Goal: Task Accomplishment & Management: Use online tool/utility

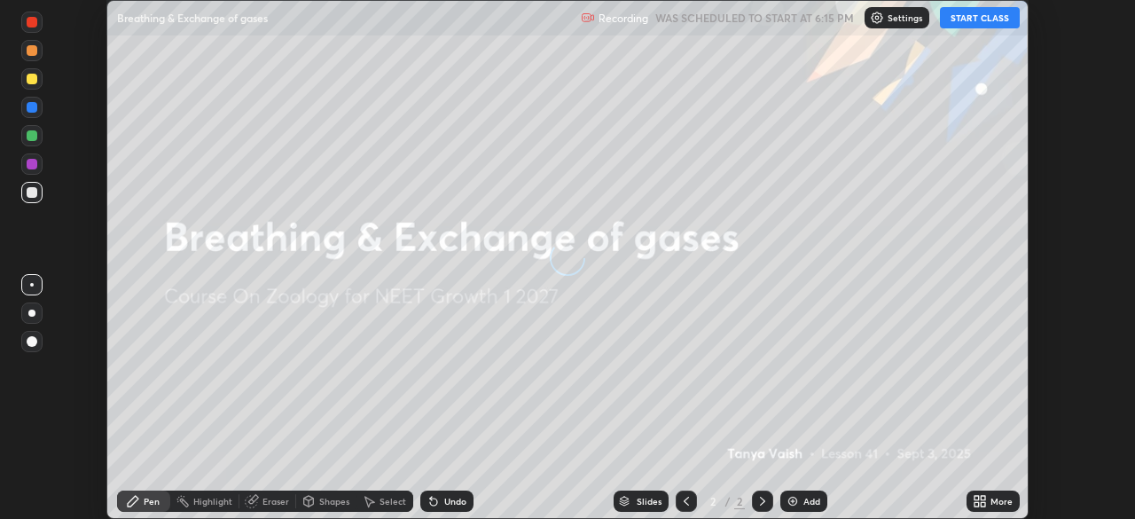
scroll to position [519, 1135]
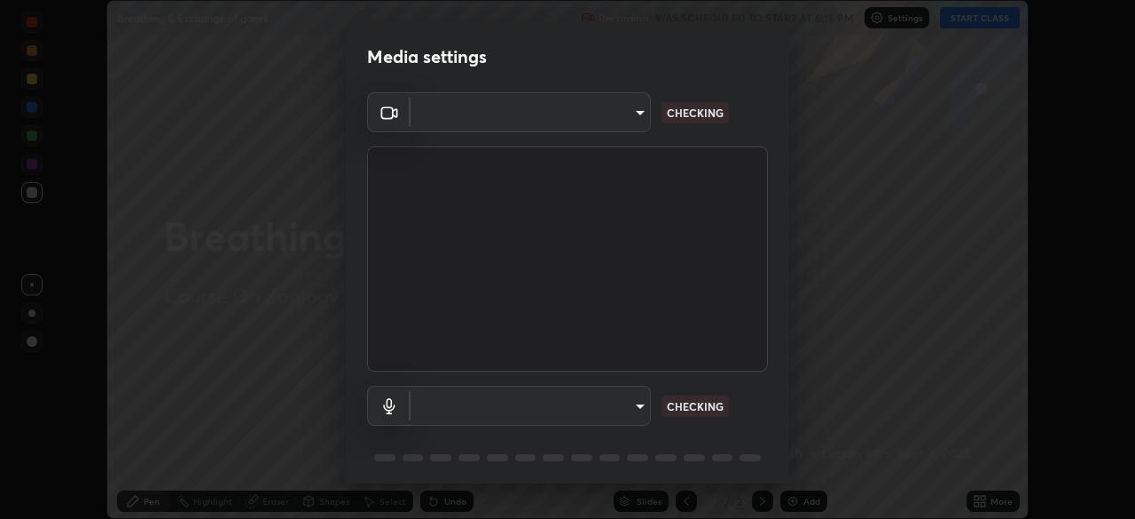
type input "9cdaf2f5b4ebc457084c3d2a91e6865996f4633c2dd879e16a2147302b78376d"
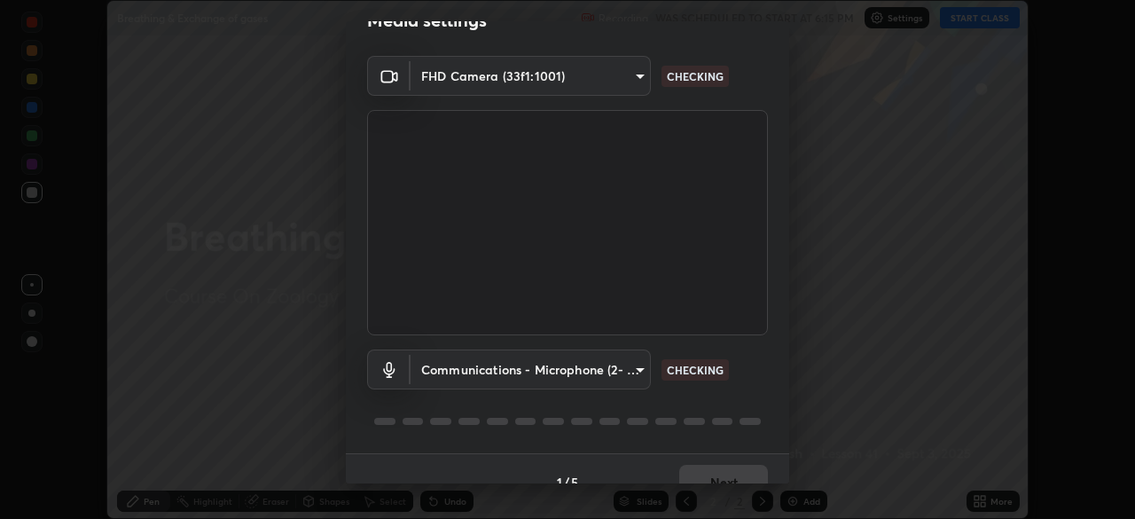
scroll to position [43, 0]
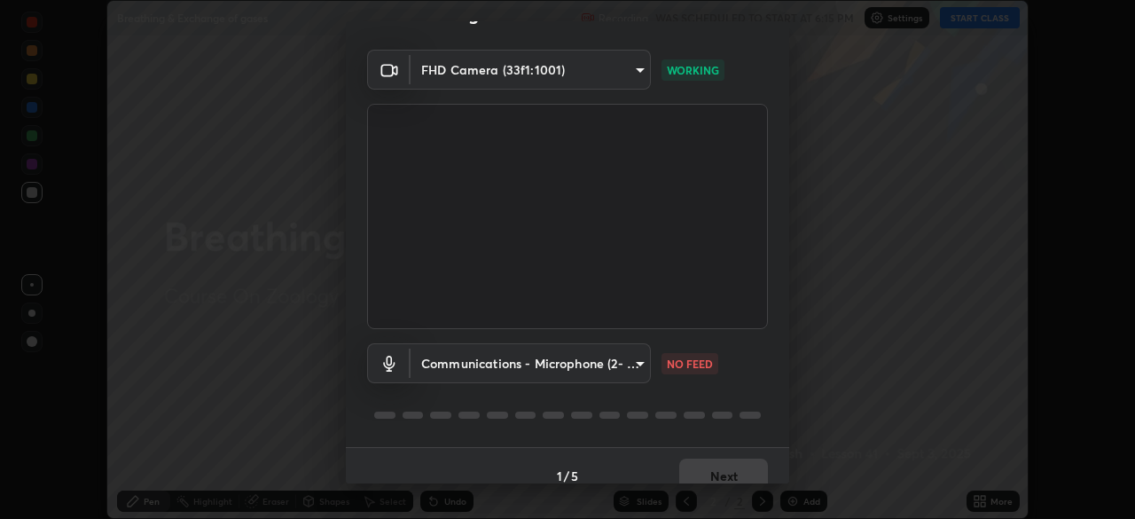
click at [639, 365] on body "Erase all Breathing & Exchange of gases Recording WAS SCHEDULED TO START AT 6:1…" at bounding box center [567, 259] width 1135 height 519
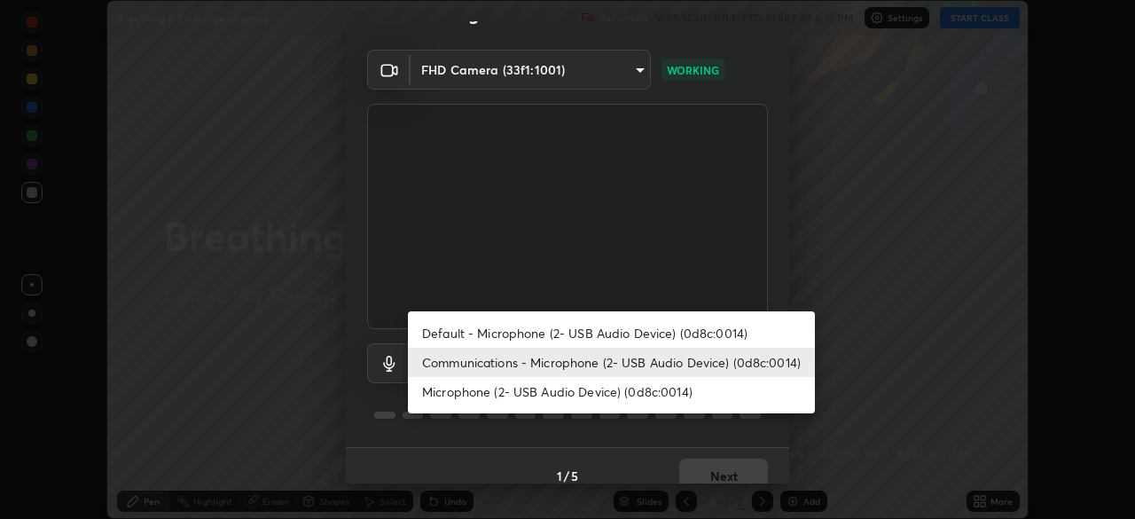
click at [713, 434] on div at bounding box center [567, 259] width 1135 height 519
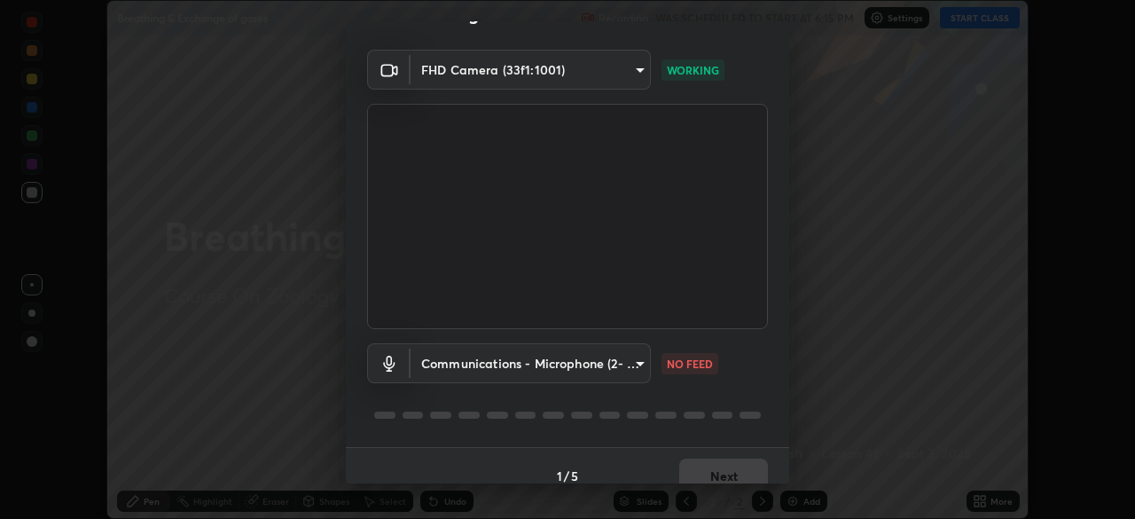
click at [642, 365] on body "Erase all Breathing & Exchange of gases Recording WAS SCHEDULED TO START AT 6:1…" at bounding box center [567, 259] width 1135 height 519
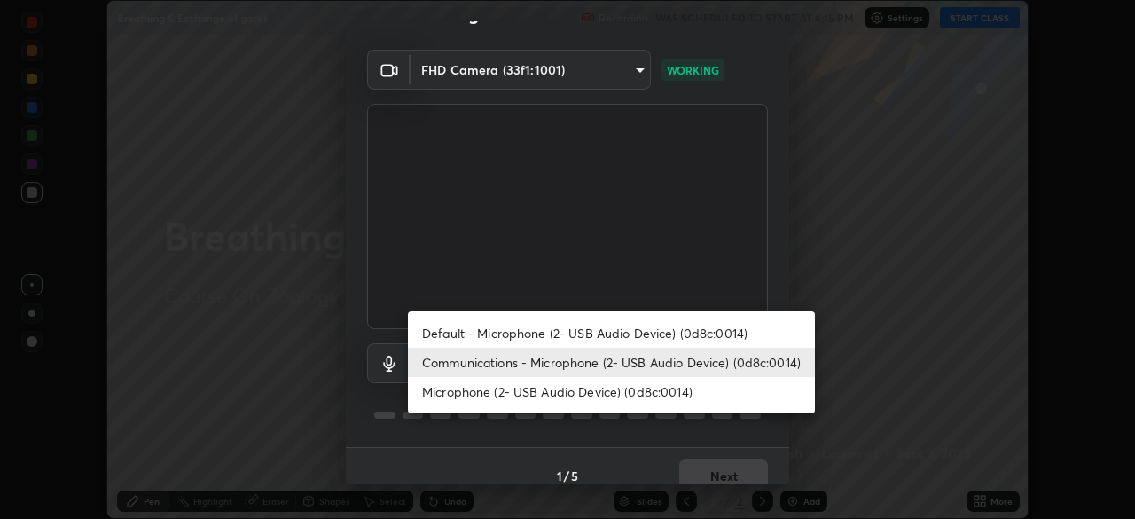
click at [605, 332] on li "Default - Microphone (2- USB Audio Device) (0d8c:0014)" at bounding box center [611, 332] width 407 height 29
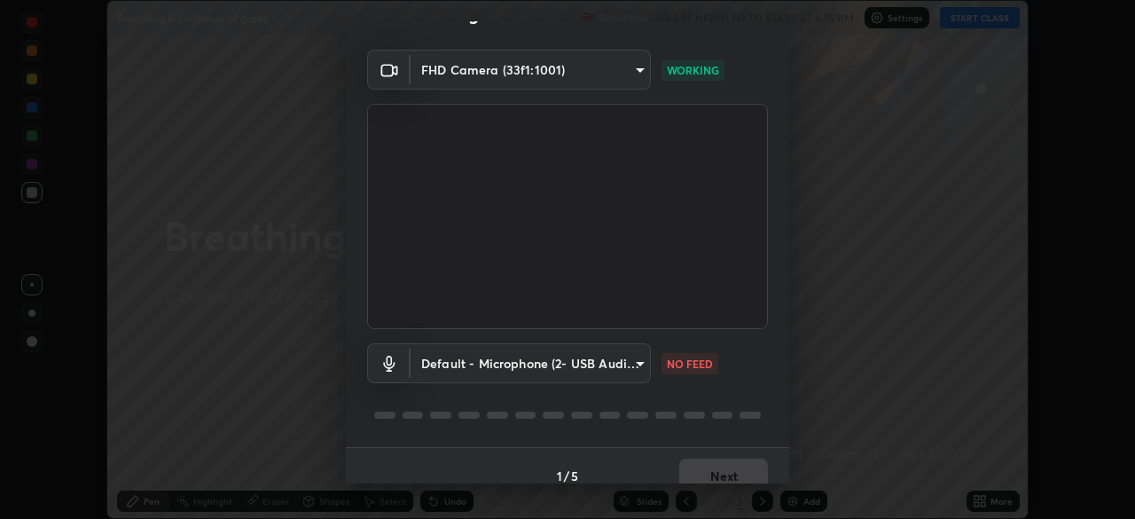
type input "default"
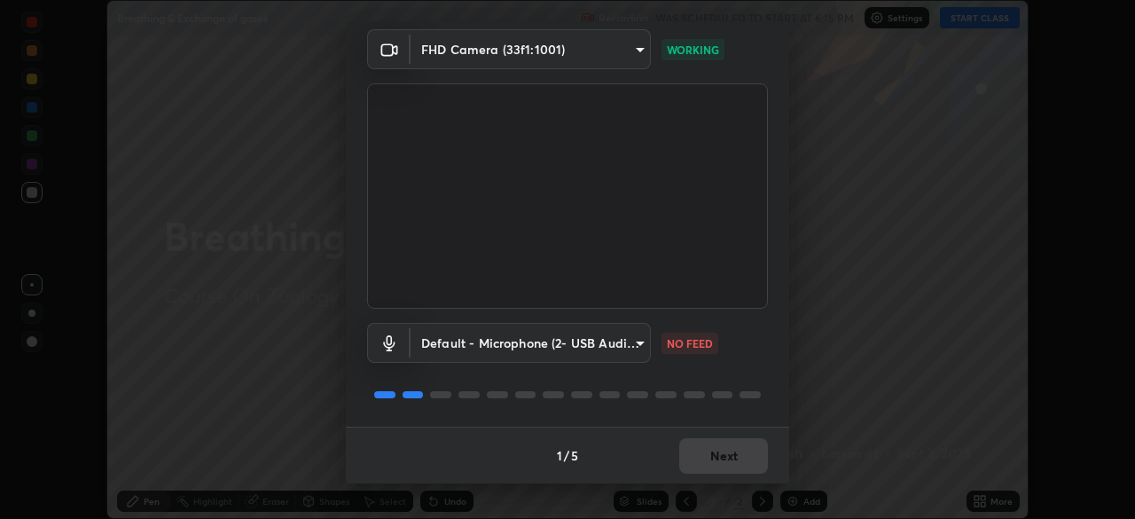
scroll to position [60, 0]
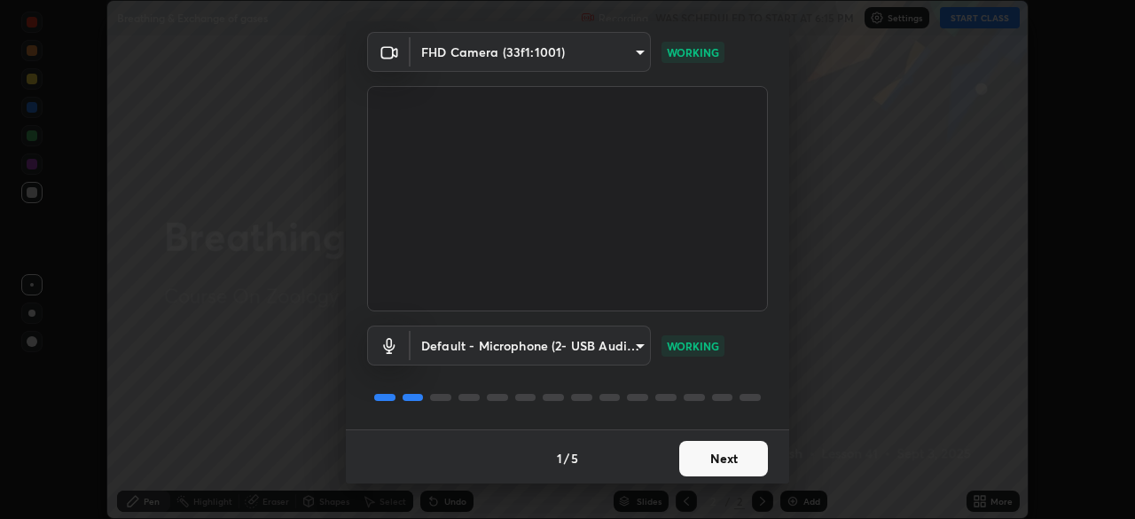
click at [703, 462] on button "Next" at bounding box center [723, 458] width 89 height 35
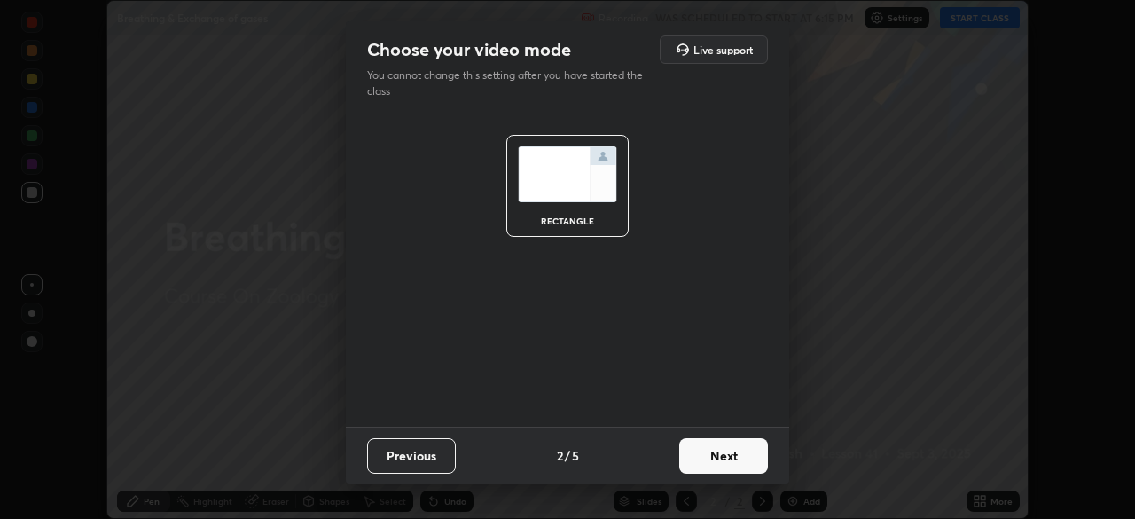
click at [714, 458] on button "Next" at bounding box center [723, 455] width 89 height 35
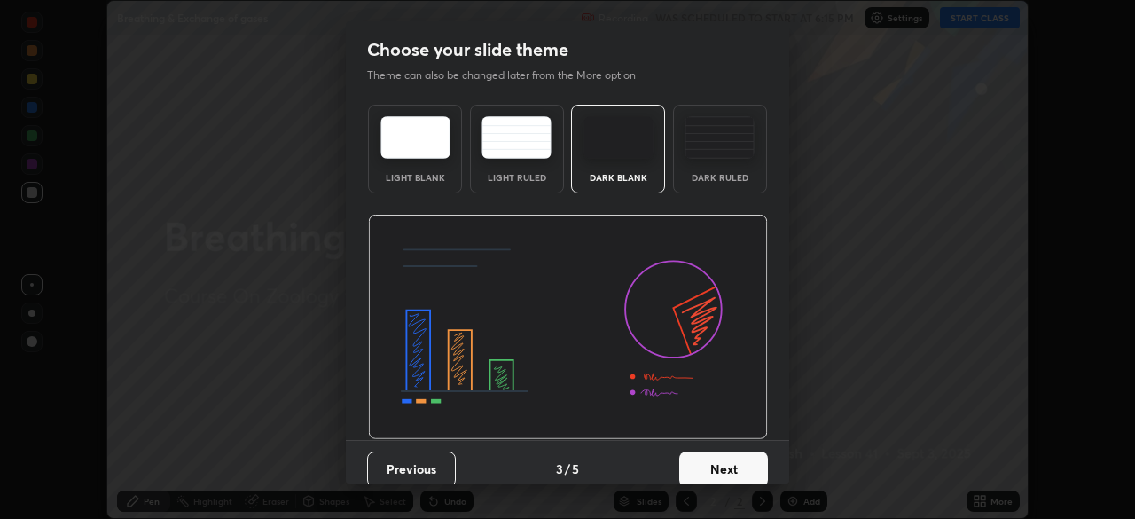
click at [716, 454] on button "Next" at bounding box center [723, 468] width 89 height 35
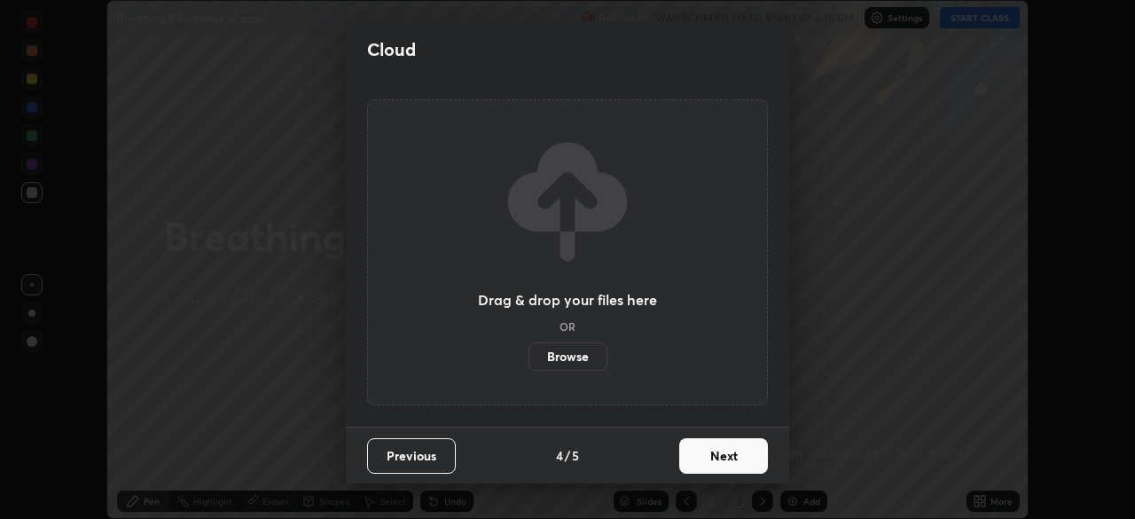
click at [715, 454] on button "Next" at bounding box center [723, 455] width 89 height 35
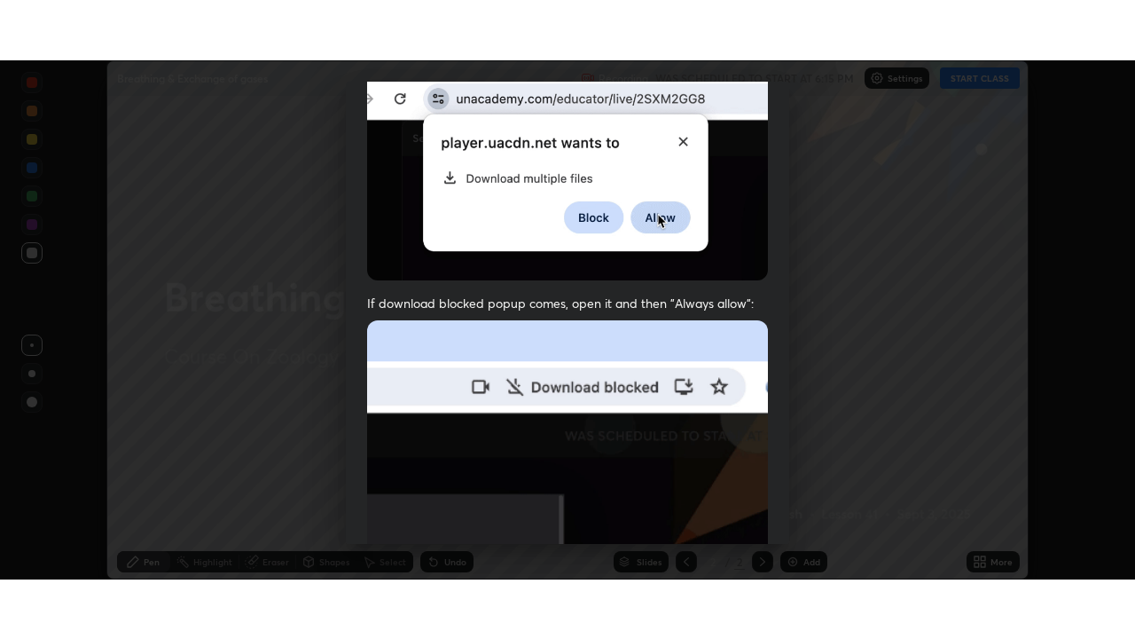
scroll to position [425, 0]
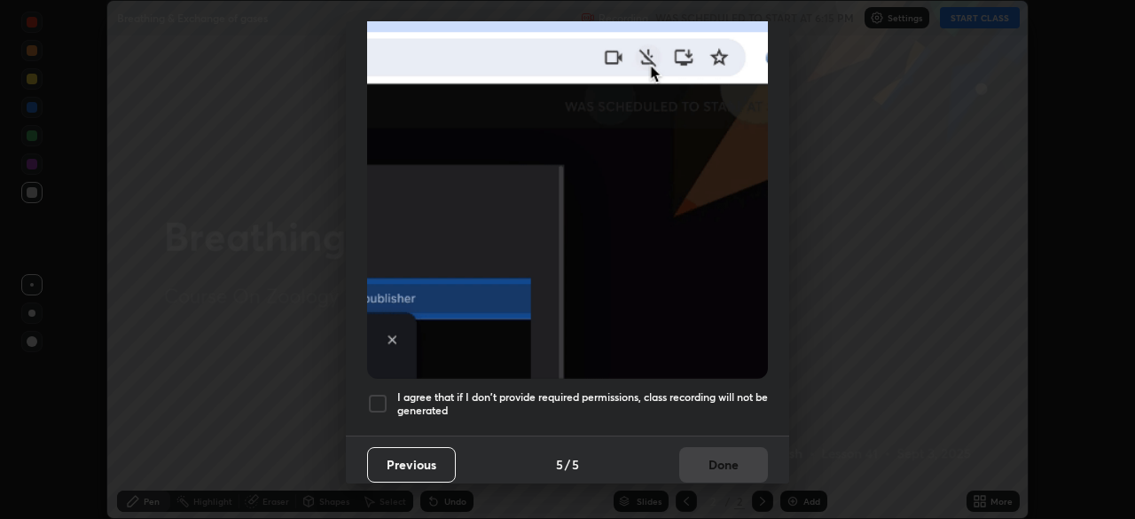
click at [718, 404] on h5 "I agree that if I don't provide required permissions, class recording will not …" at bounding box center [582, 403] width 371 height 27
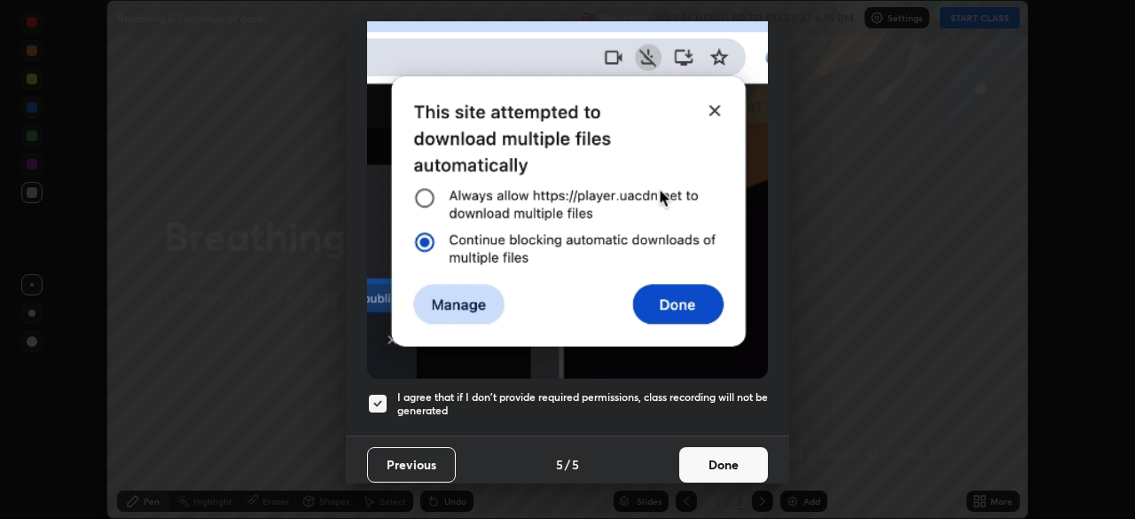
click at [719, 455] on button "Done" at bounding box center [723, 464] width 89 height 35
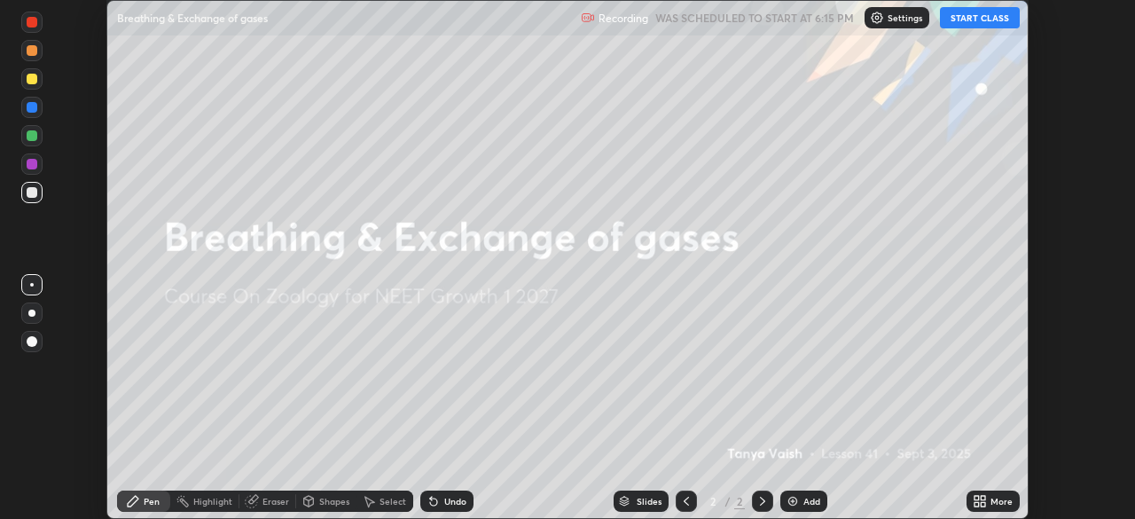
click at [992, 22] on button "START CLASS" at bounding box center [980, 17] width 80 height 21
click at [999, 497] on div "More" at bounding box center [1002, 501] width 22 height 9
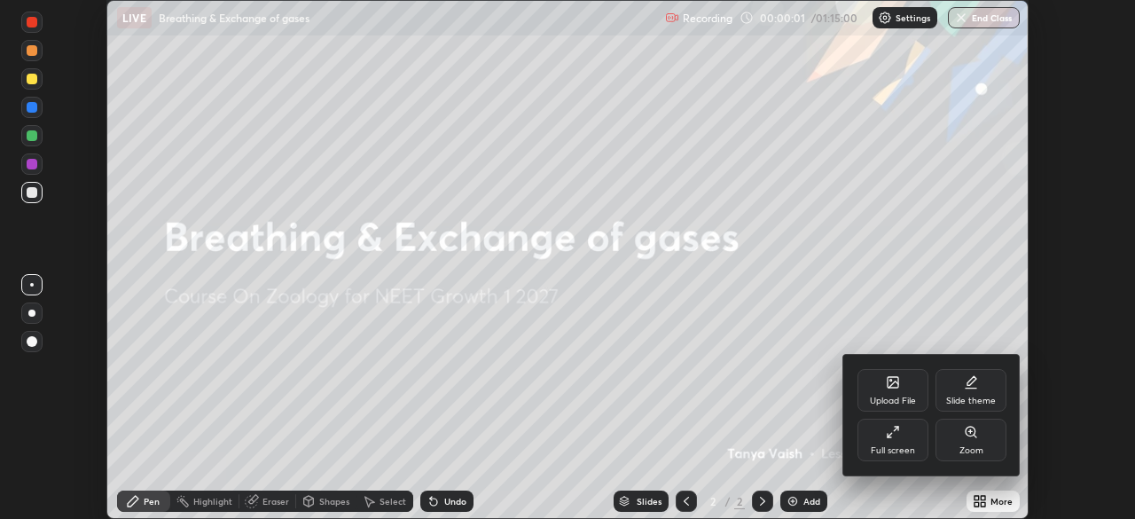
click at [915, 436] on div "Full screen" at bounding box center [893, 440] width 71 height 43
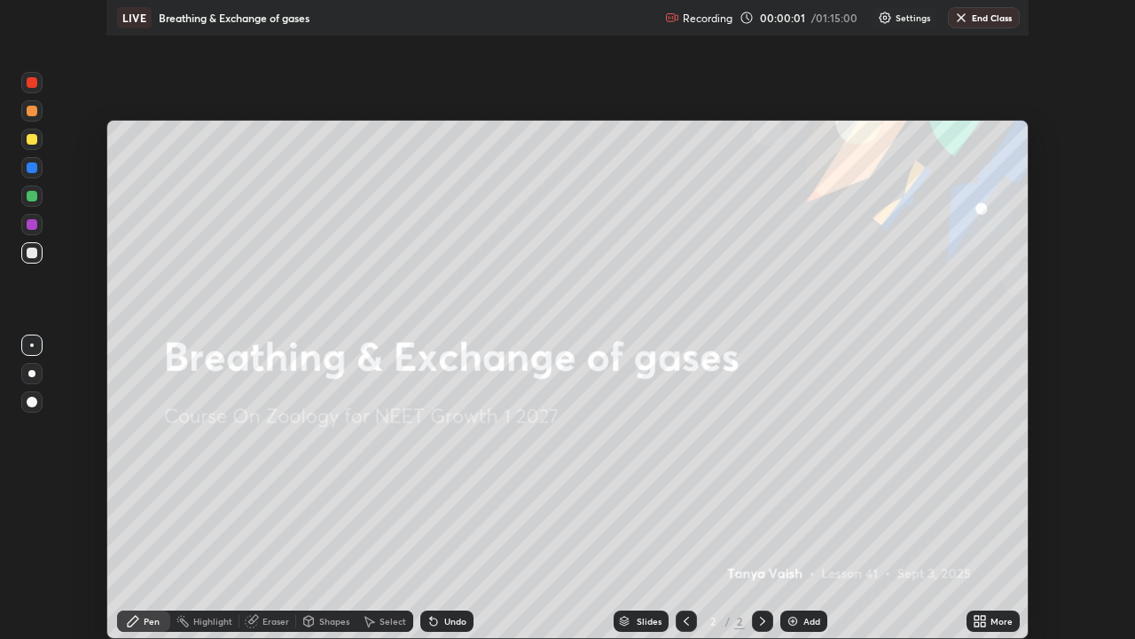
scroll to position [639, 1135]
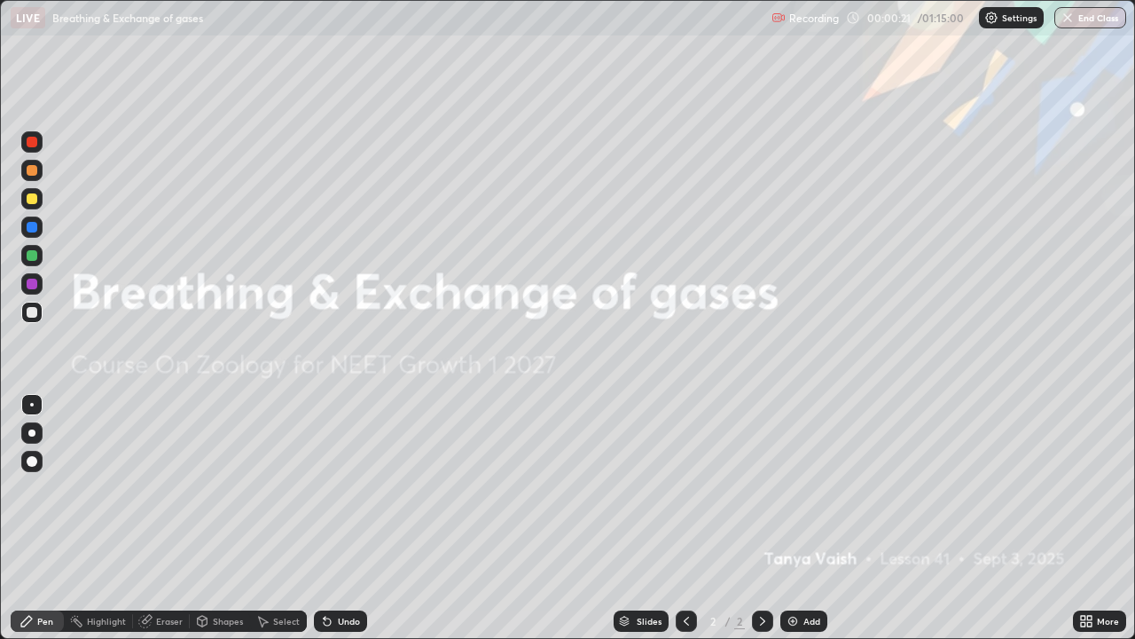
click at [804, 518] on div "Add" at bounding box center [812, 620] width 17 height 9
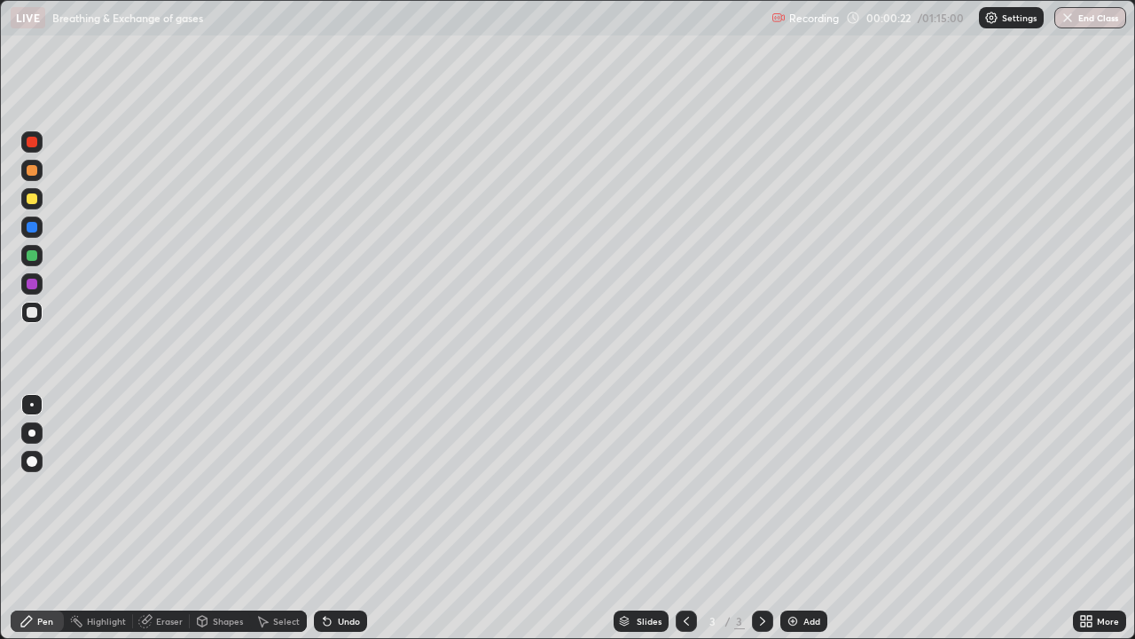
click at [35, 430] on div at bounding box center [31, 432] width 7 height 7
click at [33, 234] on div at bounding box center [31, 226] width 21 height 21
click at [30, 258] on div at bounding box center [32, 255] width 11 height 11
click at [353, 518] on div "Undo" at bounding box center [349, 620] width 22 height 9
click at [348, 518] on div "Undo" at bounding box center [349, 620] width 22 height 9
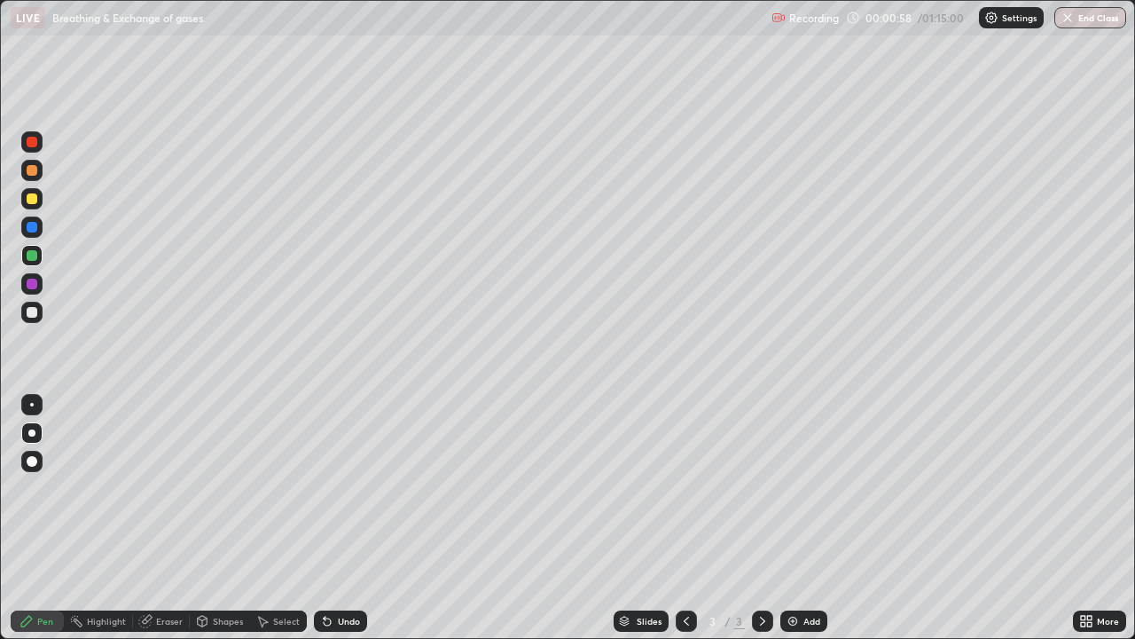
click at [34, 283] on div at bounding box center [32, 284] width 11 height 11
click at [34, 227] on div at bounding box center [32, 227] width 11 height 11
click at [330, 518] on icon at bounding box center [327, 621] width 14 height 14
click at [333, 518] on div "Undo" at bounding box center [340, 620] width 53 height 21
click at [36, 315] on div at bounding box center [32, 312] width 11 height 11
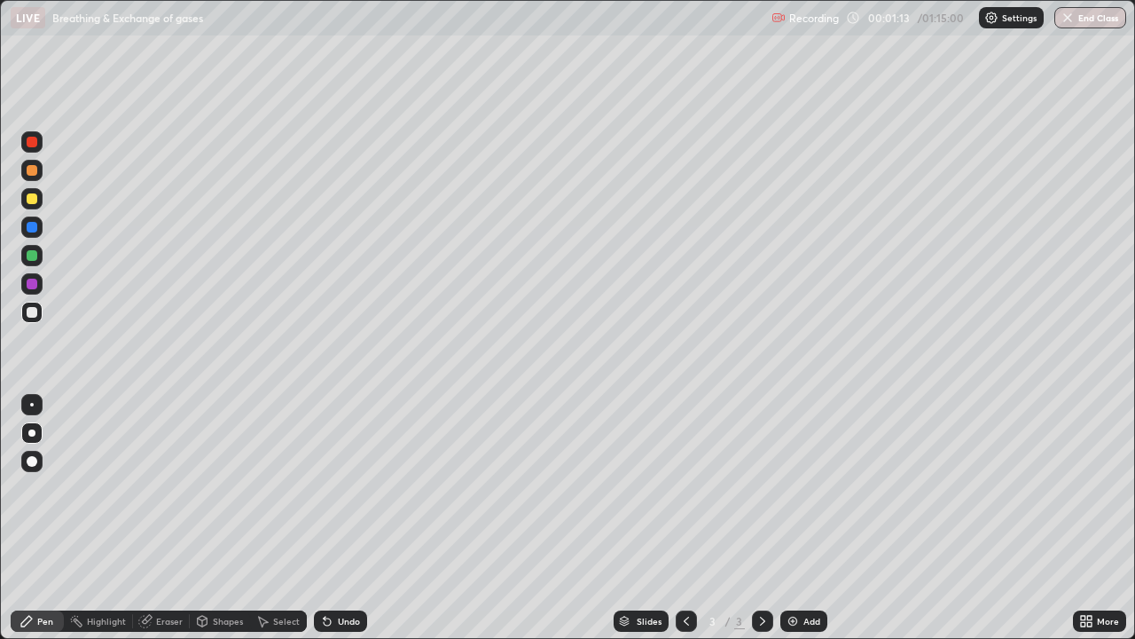
click at [337, 518] on div "Undo" at bounding box center [340, 620] width 53 height 21
click at [38, 201] on div at bounding box center [31, 198] width 21 height 21
click at [361, 518] on div "Undo" at bounding box center [340, 620] width 53 height 21
click at [357, 518] on div "Undo" at bounding box center [349, 620] width 22 height 9
click at [38, 232] on div at bounding box center [31, 226] width 21 height 21
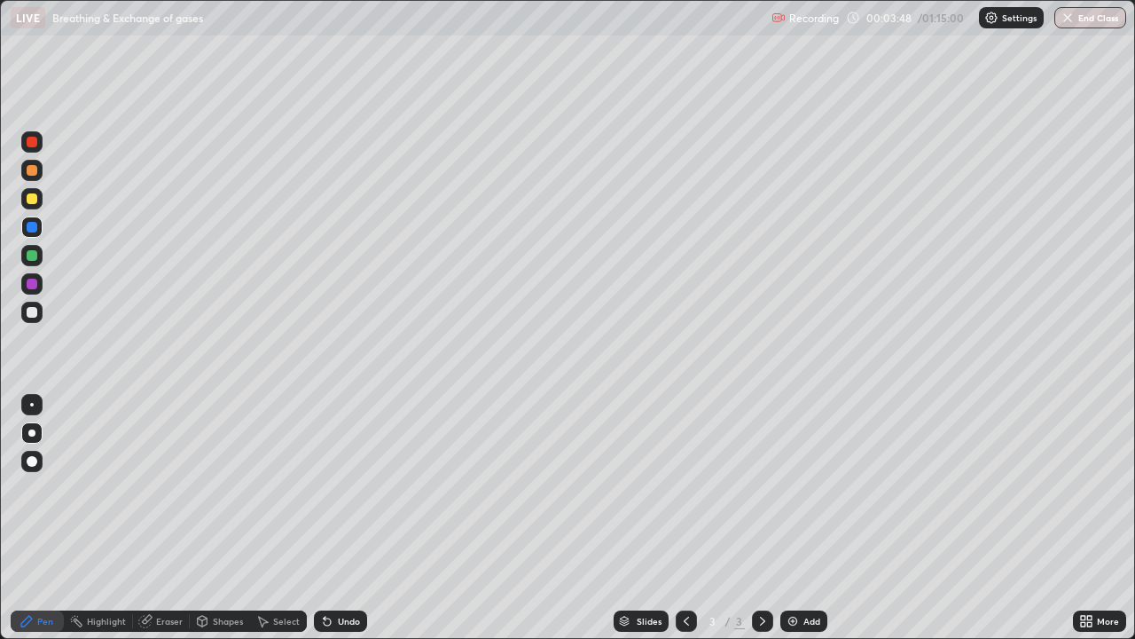
click at [356, 518] on div "Undo" at bounding box center [349, 620] width 22 height 9
click at [354, 518] on div "Undo" at bounding box center [349, 620] width 22 height 9
click at [355, 518] on div "Undo" at bounding box center [349, 620] width 22 height 9
click at [356, 518] on div "Undo" at bounding box center [349, 620] width 22 height 9
click at [357, 518] on div "Undo" at bounding box center [349, 620] width 22 height 9
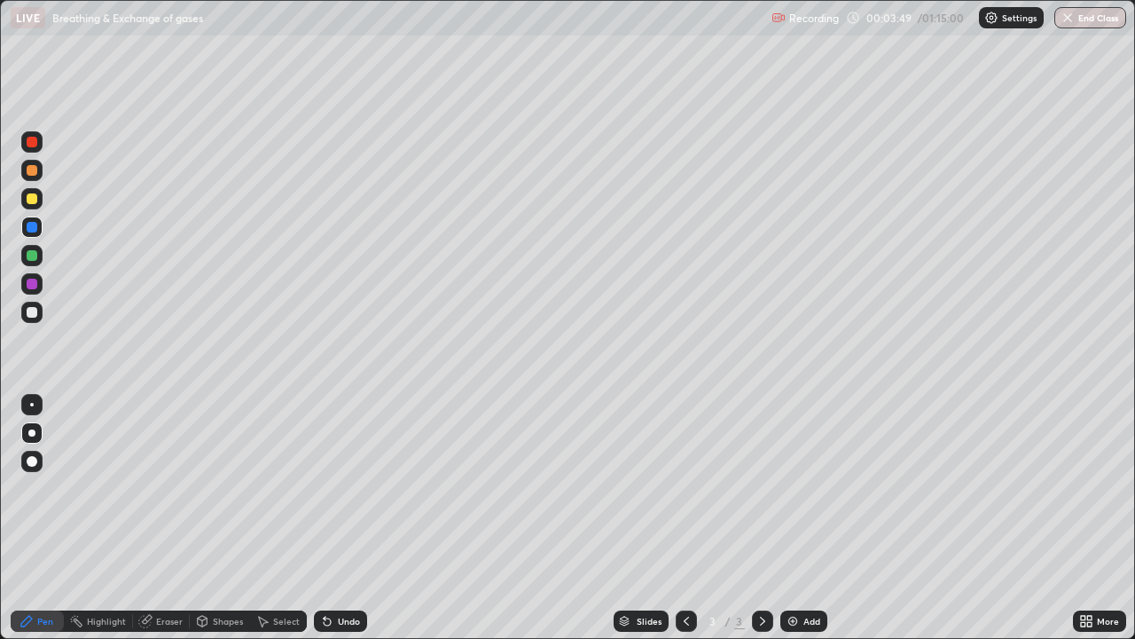
click at [357, 518] on div "Undo" at bounding box center [349, 620] width 22 height 9
click at [354, 518] on div "Undo" at bounding box center [349, 620] width 22 height 9
click at [351, 518] on div "Undo" at bounding box center [340, 620] width 53 height 21
click at [817, 518] on div "Add" at bounding box center [812, 620] width 17 height 9
click at [35, 201] on div at bounding box center [32, 198] width 11 height 11
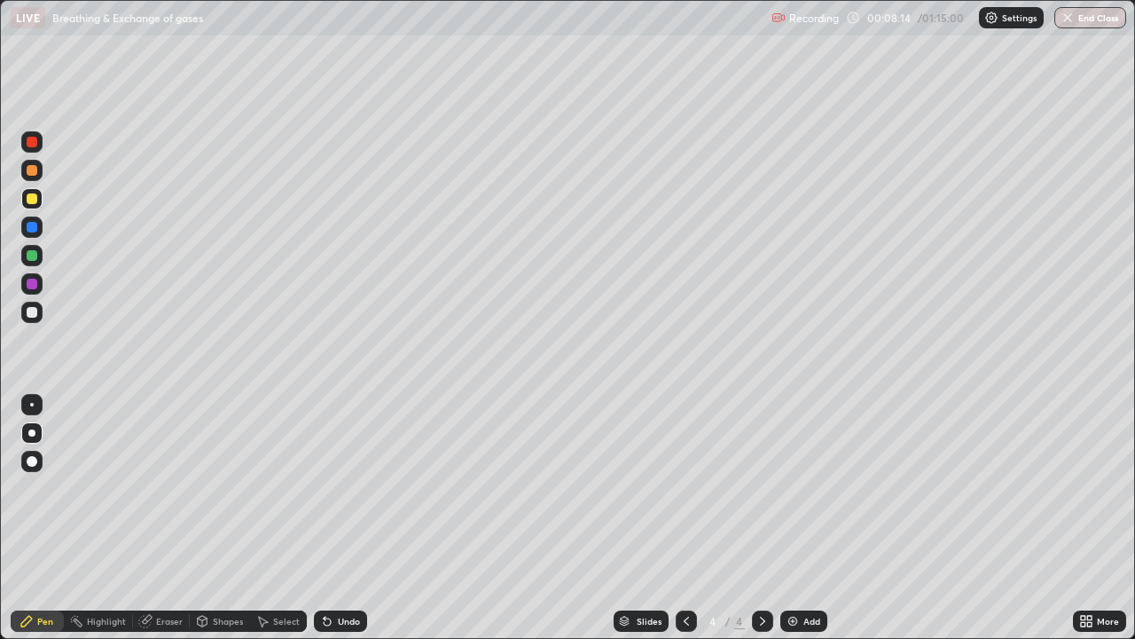
click at [35, 259] on div at bounding box center [32, 255] width 11 height 11
click at [685, 518] on icon at bounding box center [686, 621] width 14 height 14
click at [762, 518] on icon at bounding box center [762, 620] width 5 height 9
click at [805, 518] on div "Add" at bounding box center [812, 620] width 17 height 9
click at [39, 204] on div at bounding box center [31, 198] width 21 height 21
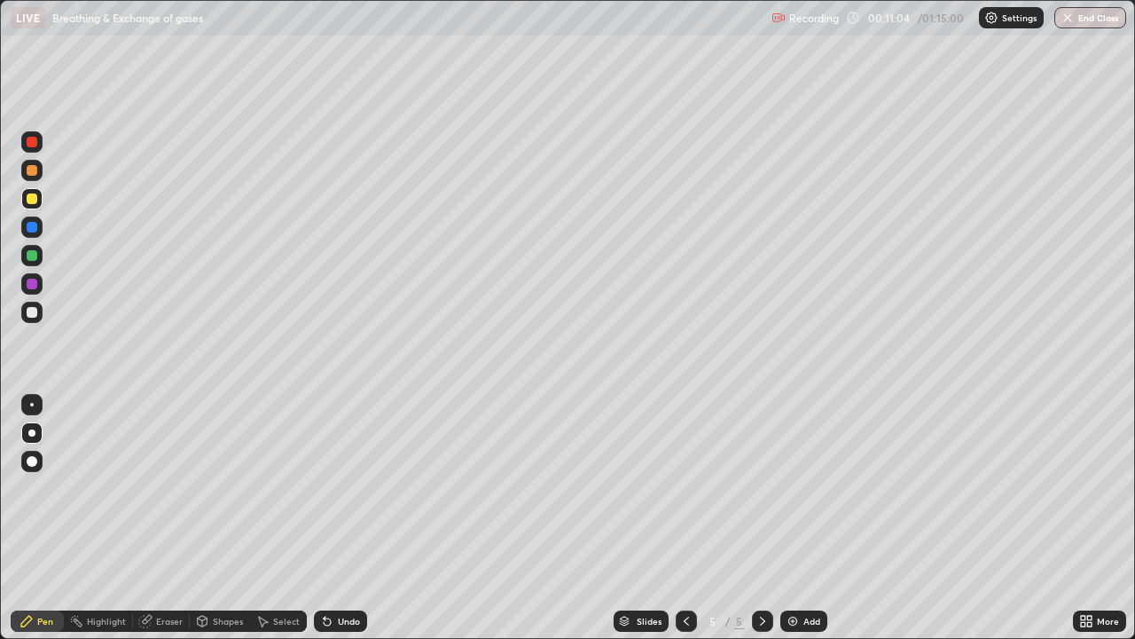
click at [348, 518] on div "Undo" at bounding box center [349, 620] width 22 height 9
click at [217, 518] on div "Shapes" at bounding box center [228, 620] width 30 height 9
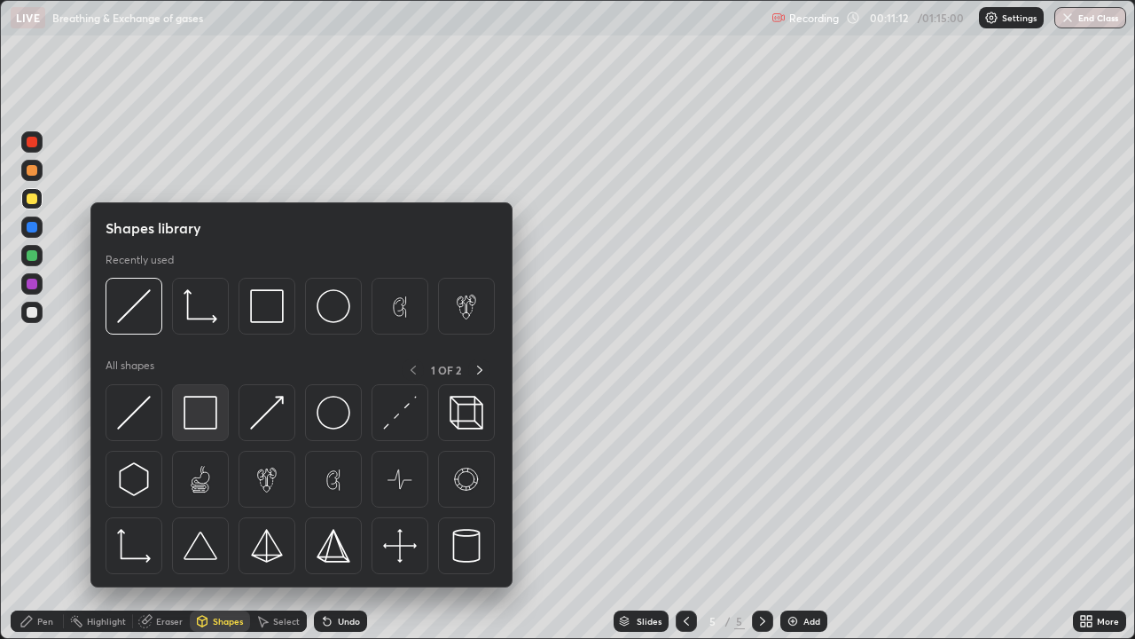
click at [200, 420] on img at bounding box center [201, 413] width 34 height 34
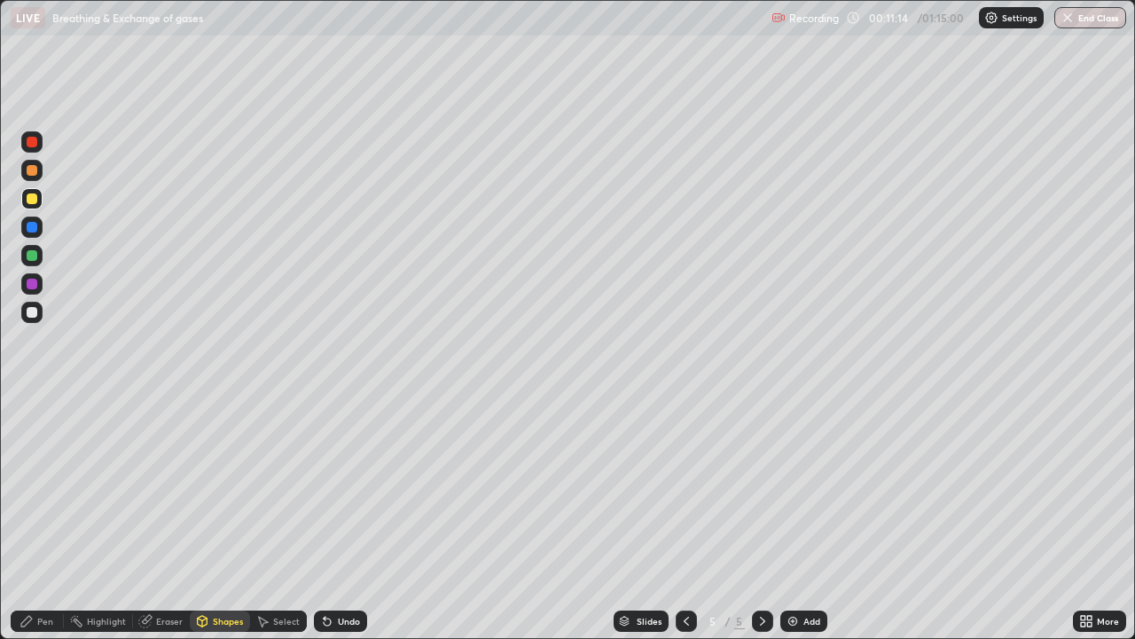
click at [35, 317] on div at bounding box center [31, 312] width 21 height 21
click at [50, 518] on div "Pen" at bounding box center [45, 620] width 16 height 9
click at [224, 518] on div "Shapes" at bounding box center [220, 620] width 60 height 21
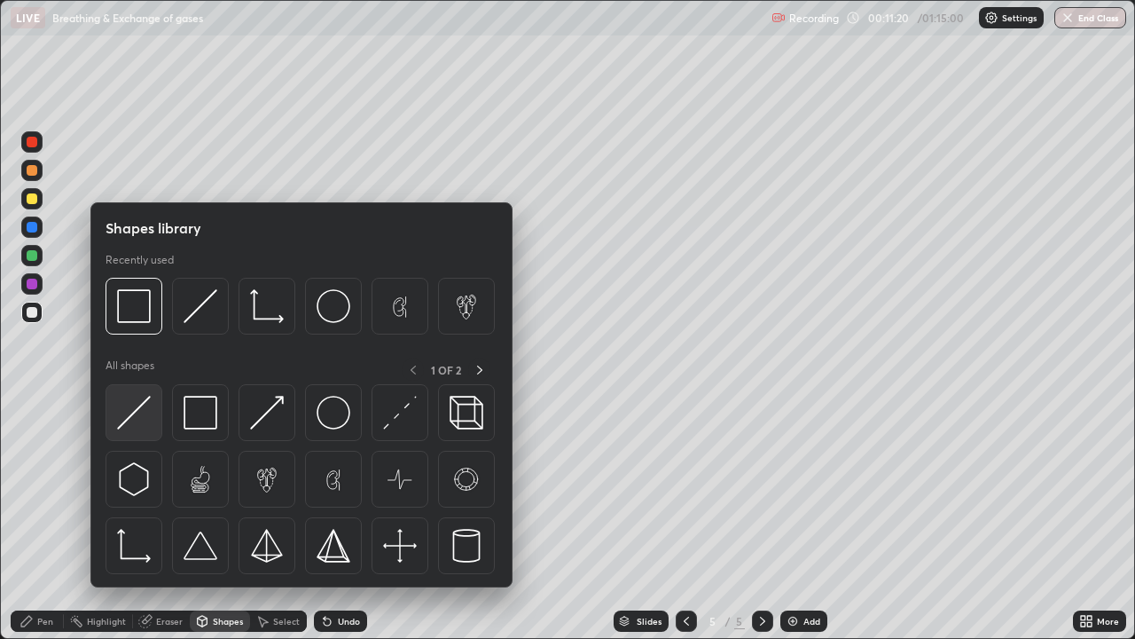
click at [137, 421] on img at bounding box center [134, 413] width 34 height 34
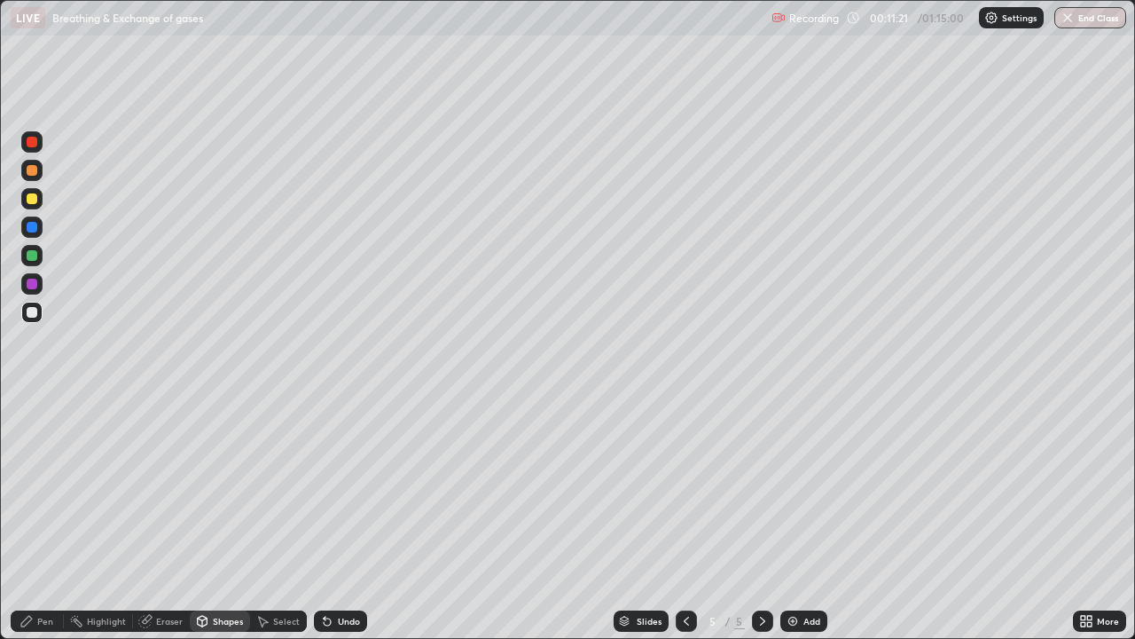
click at [35, 255] on div at bounding box center [32, 255] width 11 height 11
click at [33, 320] on div at bounding box center [31, 312] width 21 height 21
click at [36, 518] on div "Pen" at bounding box center [37, 620] width 53 height 21
click at [34, 260] on div at bounding box center [32, 255] width 11 height 11
click at [38, 200] on div at bounding box center [31, 198] width 21 height 21
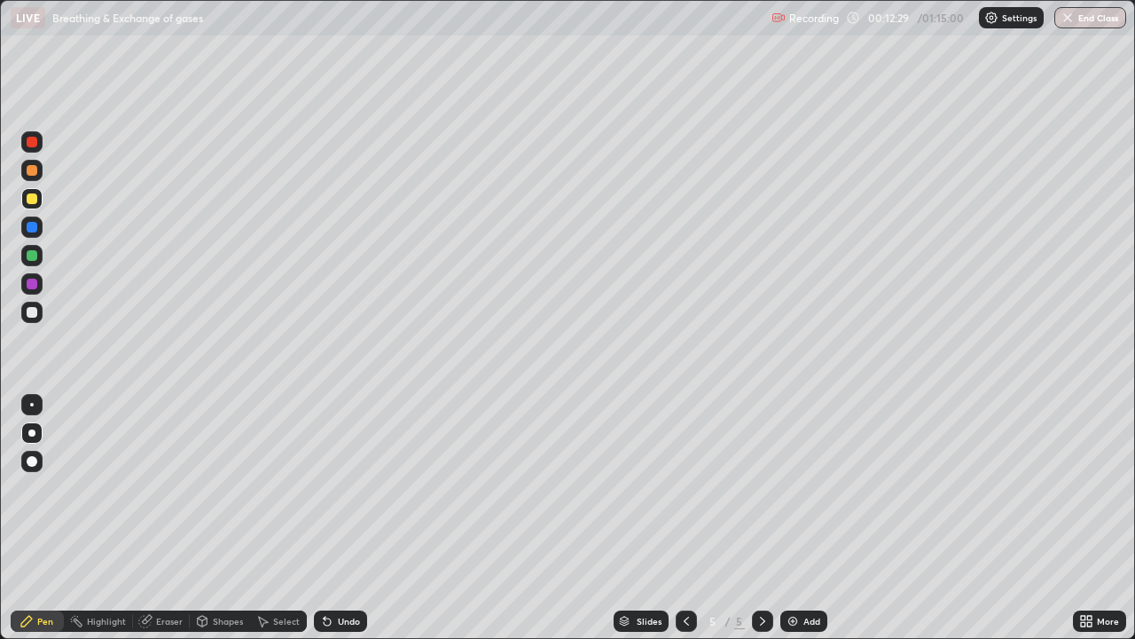
click at [352, 518] on div "Undo" at bounding box center [349, 620] width 22 height 9
click at [359, 518] on div "Undo" at bounding box center [340, 620] width 53 height 21
click at [33, 227] on div at bounding box center [32, 227] width 11 height 11
click at [810, 518] on div "Add" at bounding box center [812, 620] width 17 height 9
click at [34, 197] on div at bounding box center [32, 198] width 11 height 11
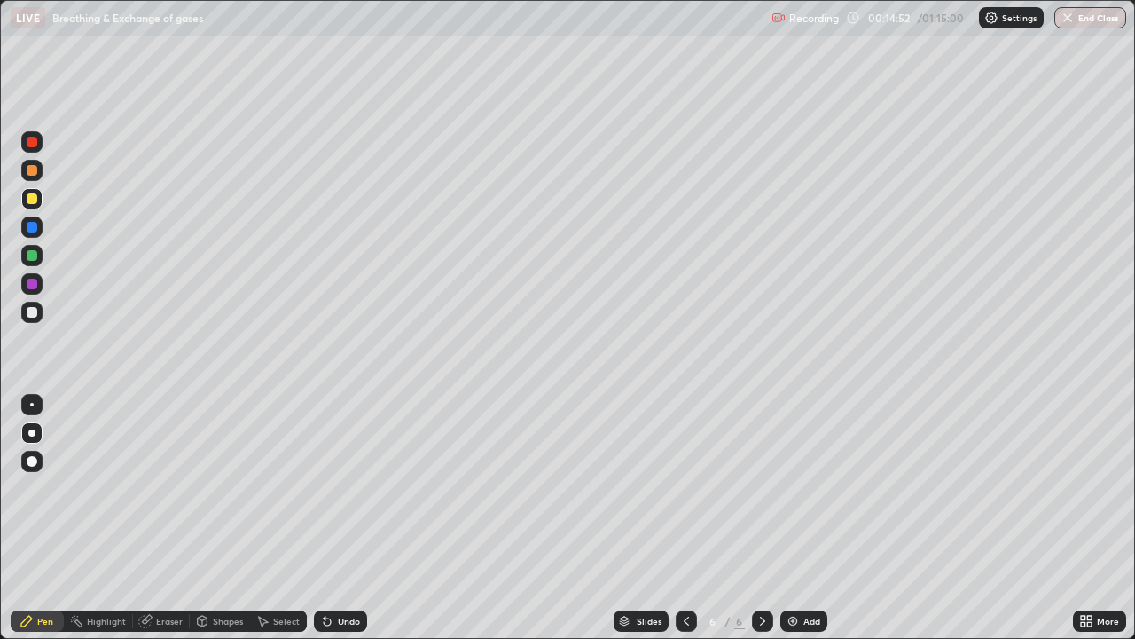
click at [223, 518] on div "Shapes" at bounding box center [228, 620] width 30 height 9
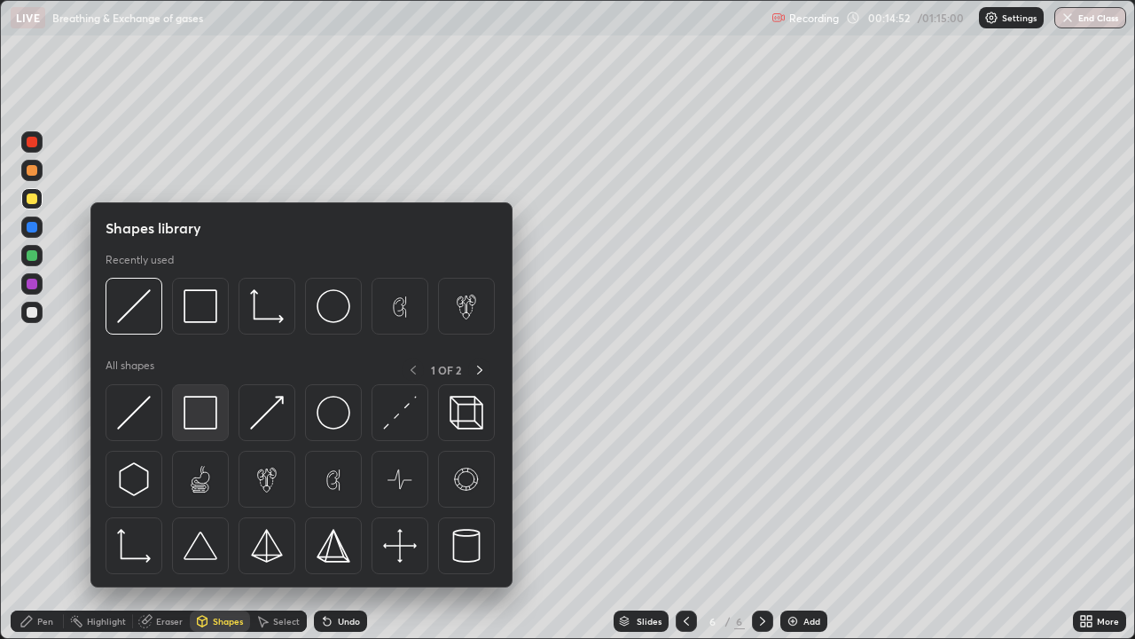
click at [208, 415] on img at bounding box center [201, 413] width 34 height 34
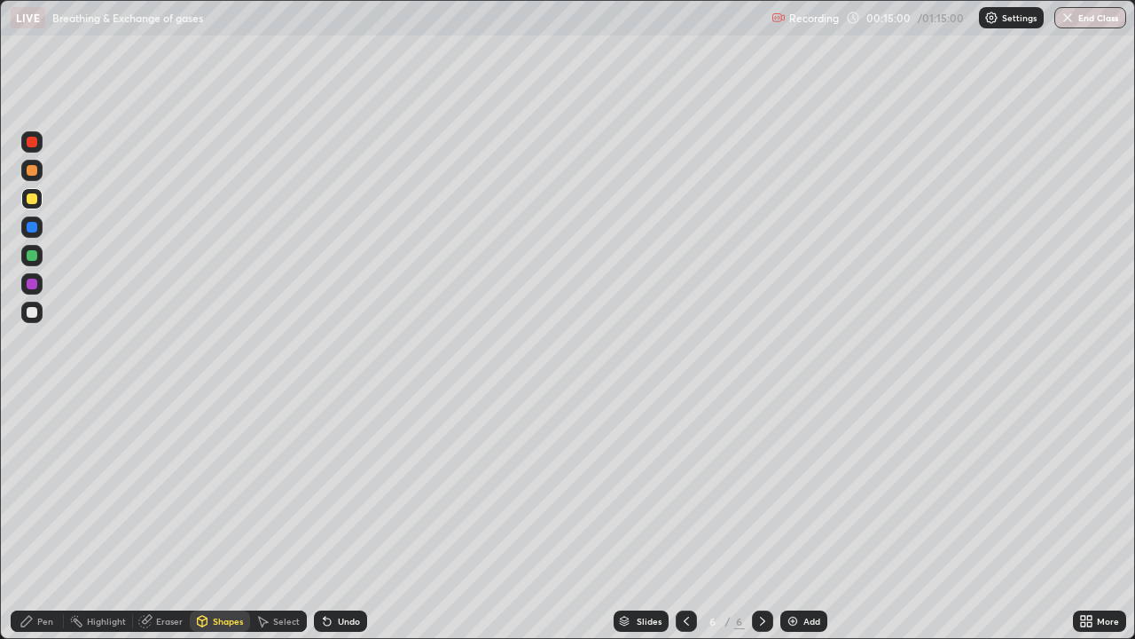
click at [52, 518] on div "Pen" at bounding box center [45, 620] width 16 height 9
click at [33, 312] on div at bounding box center [32, 312] width 11 height 11
click at [33, 199] on div at bounding box center [32, 198] width 11 height 11
click at [29, 172] on div at bounding box center [32, 170] width 11 height 11
click at [34, 205] on div at bounding box center [31, 198] width 21 height 21
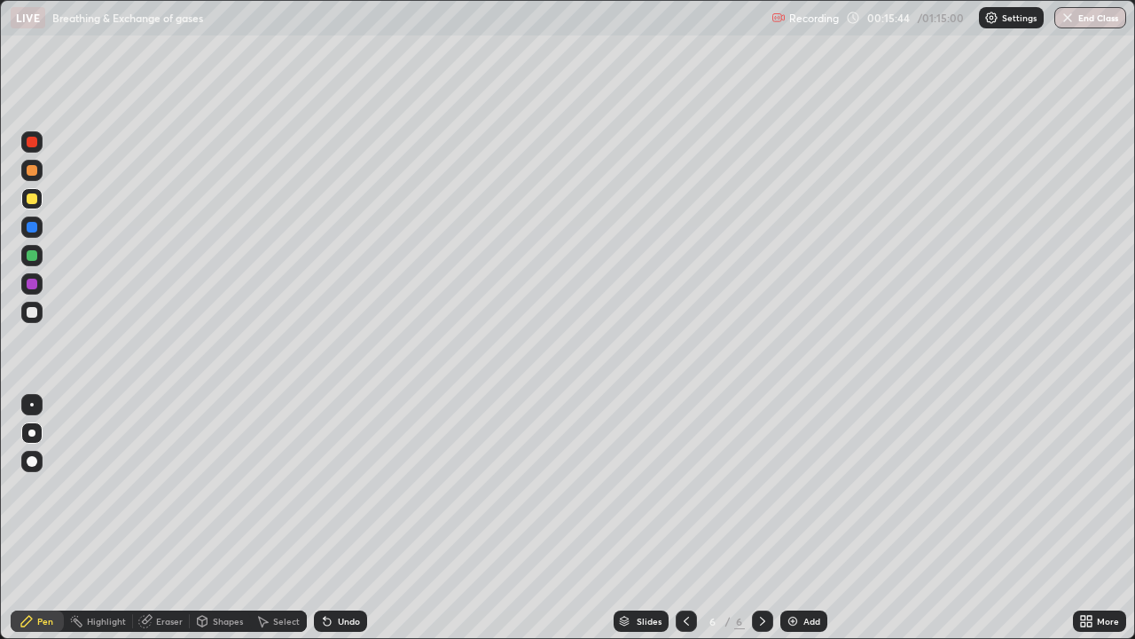
click at [347, 518] on div "Undo" at bounding box center [349, 620] width 22 height 9
click at [33, 171] on div at bounding box center [32, 170] width 11 height 11
click at [40, 146] on div at bounding box center [31, 141] width 21 height 21
click at [33, 227] on div at bounding box center [32, 227] width 11 height 11
click at [38, 257] on div at bounding box center [31, 255] width 21 height 21
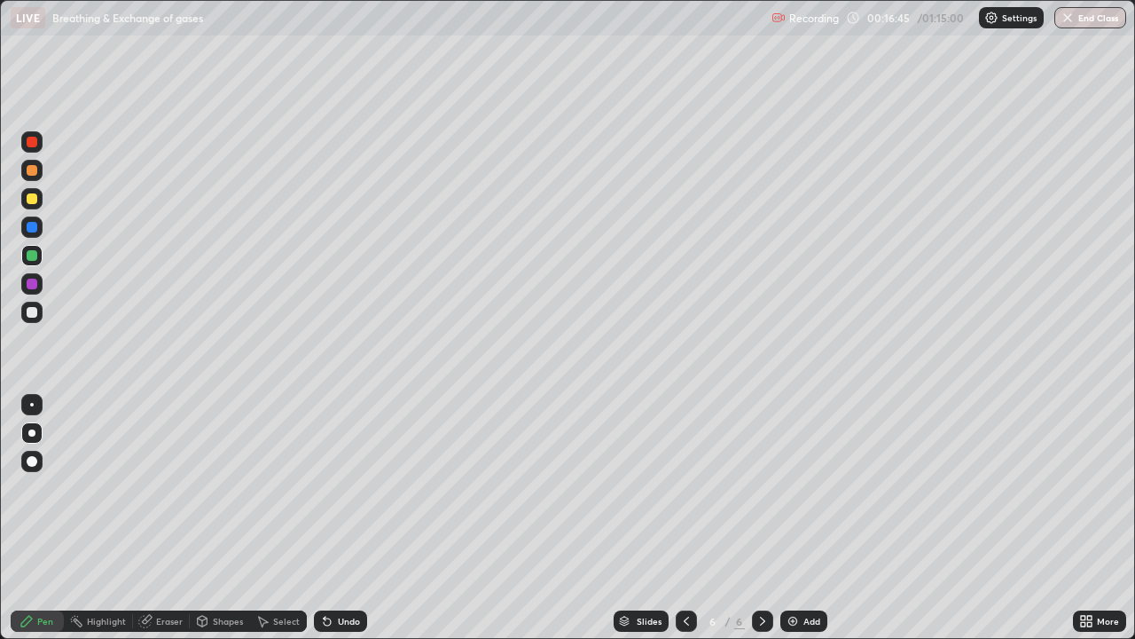
click at [36, 312] on div at bounding box center [32, 312] width 11 height 11
click at [32, 404] on div at bounding box center [32, 405] width 4 height 4
click at [39, 143] on div at bounding box center [31, 141] width 21 height 21
click at [36, 232] on div at bounding box center [31, 226] width 21 height 21
click at [349, 518] on div "Undo" at bounding box center [349, 620] width 22 height 9
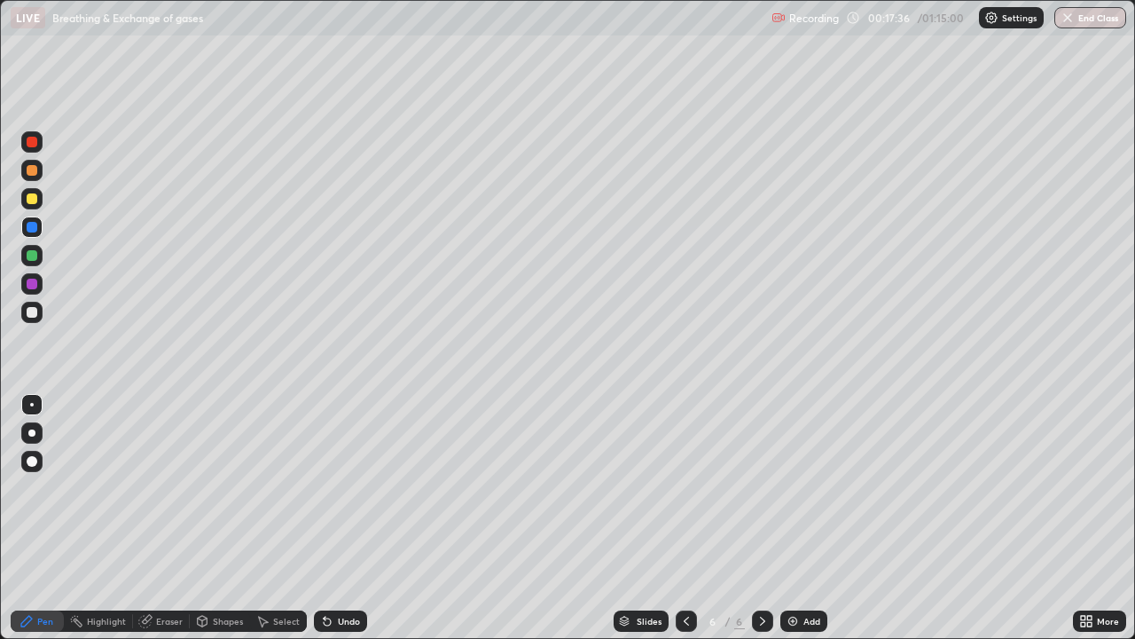
click at [36, 309] on div at bounding box center [32, 312] width 11 height 11
click at [35, 144] on div at bounding box center [32, 142] width 11 height 11
click at [38, 311] on div at bounding box center [31, 312] width 21 height 21
click at [341, 518] on div "Undo" at bounding box center [349, 620] width 22 height 9
click at [348, 518] on div "Undo" at bounding box center [349, 620] width 22 height 9
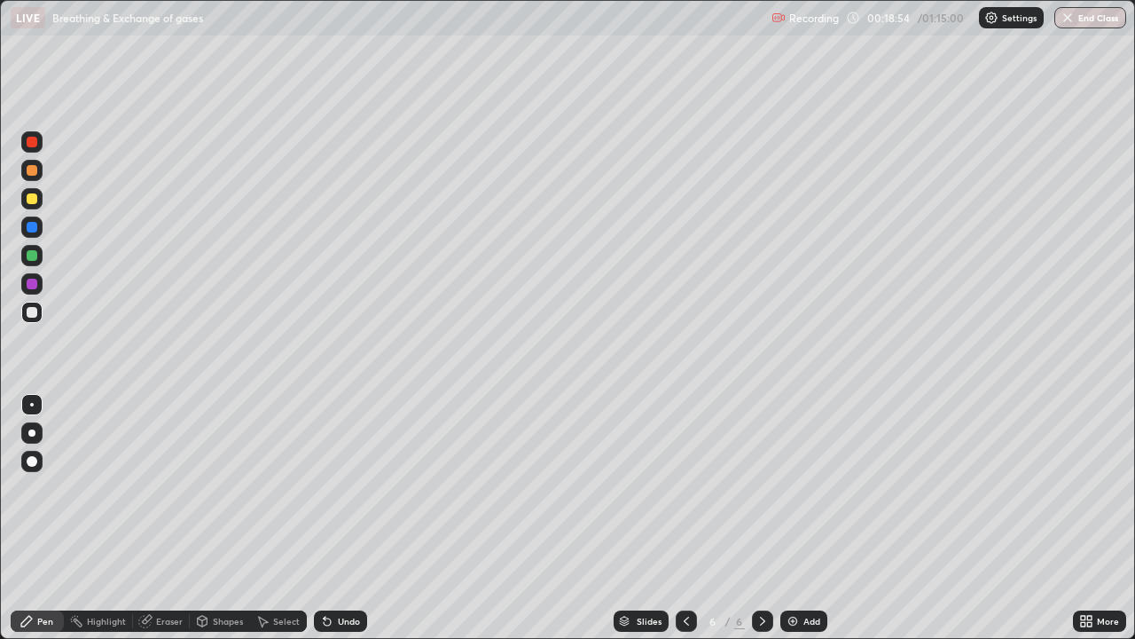
click at [36, 228] on div at bounding box center [32, 227] width 11 height 11
click at [41, 152] on div at bounding box center [31, 142] width 21 height 28
click at [33, 310] on div at bounding box center [32, 312] width 11 height 11
click at [685, 518] on icon at bounding box center [686, 621] width 14 height 14
click at [36, 146] on div at bounding box center [31, 141] width 21 height 21
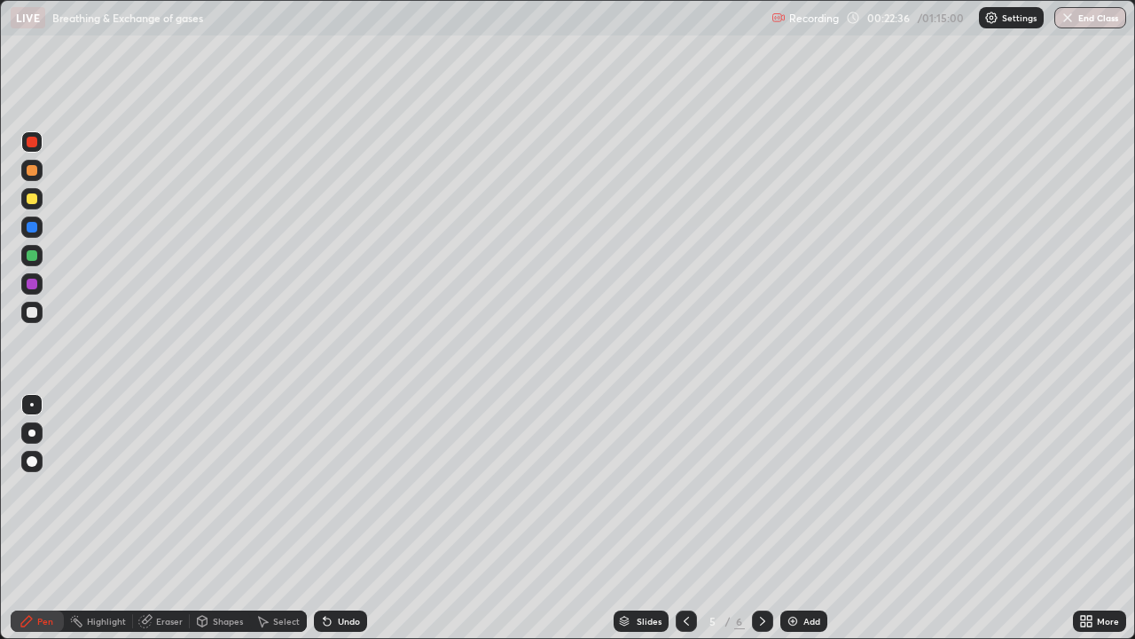
click at [685, 518] on icon at bounding box center [686, 621] width 14 height 14
click at [761, 518] on icon at bounding box center [763, 621] width 14 height 14
click at [35, 202] on div at bounding box center [32, 198] width 11 height 11
click at [35, 145] on div at bounding box center [32, 142] width 11 height 11
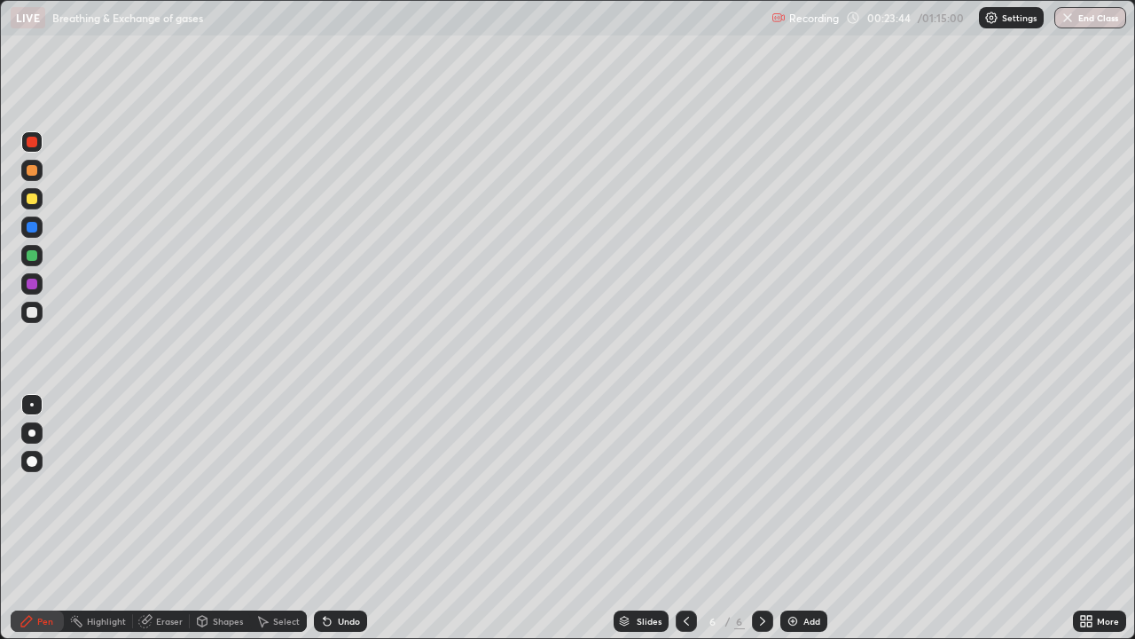
click at [336, 518] on div "Undo" at bounding box center [340, 620] width 53 height 21
click at [338, 518] on div "Undo" at bounding box center [349, 620] width 22 height 9
click at [339, 518] on div "Undo" at bounding box center [349, 620] width 22 height 9
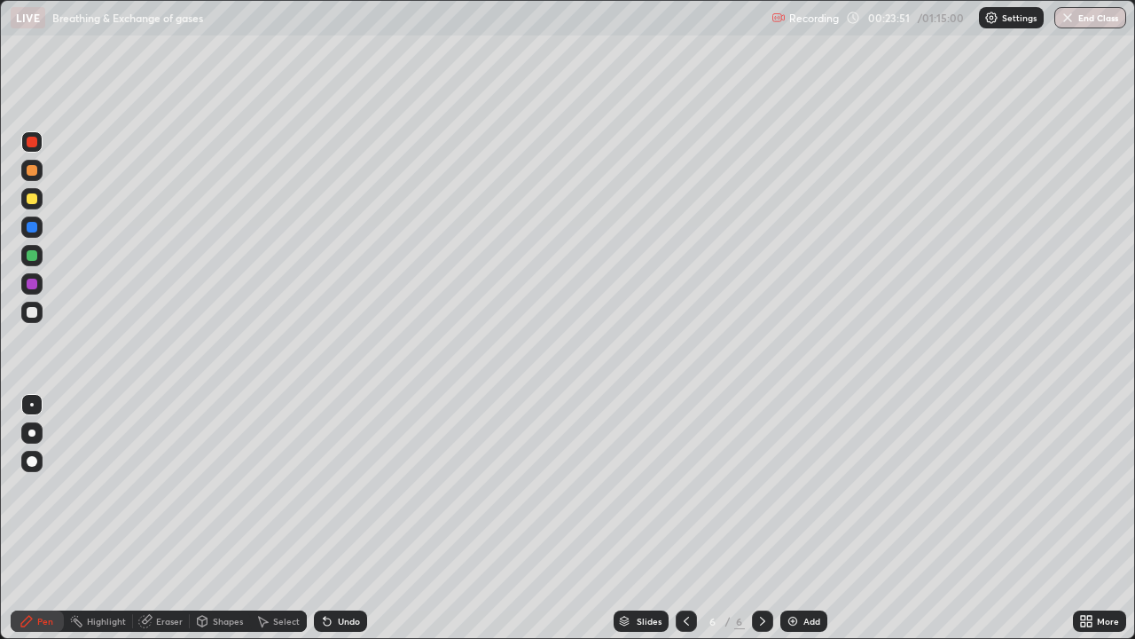
click at [30, 313] on div at bounding box center [32, 312] width 11 height 11
click at [35, 228] on div at bounding box center [32, 227] width 11 height 11
click at [32, 225] on div at bounding box center [32, 227] width 11 height 11
click at [341, 518] on div "Undo" at bounding box center [349, 620] width 22 height 9
click at [342, 518] on div "Undo" at bounding box center [349, 620] width 22 height 9
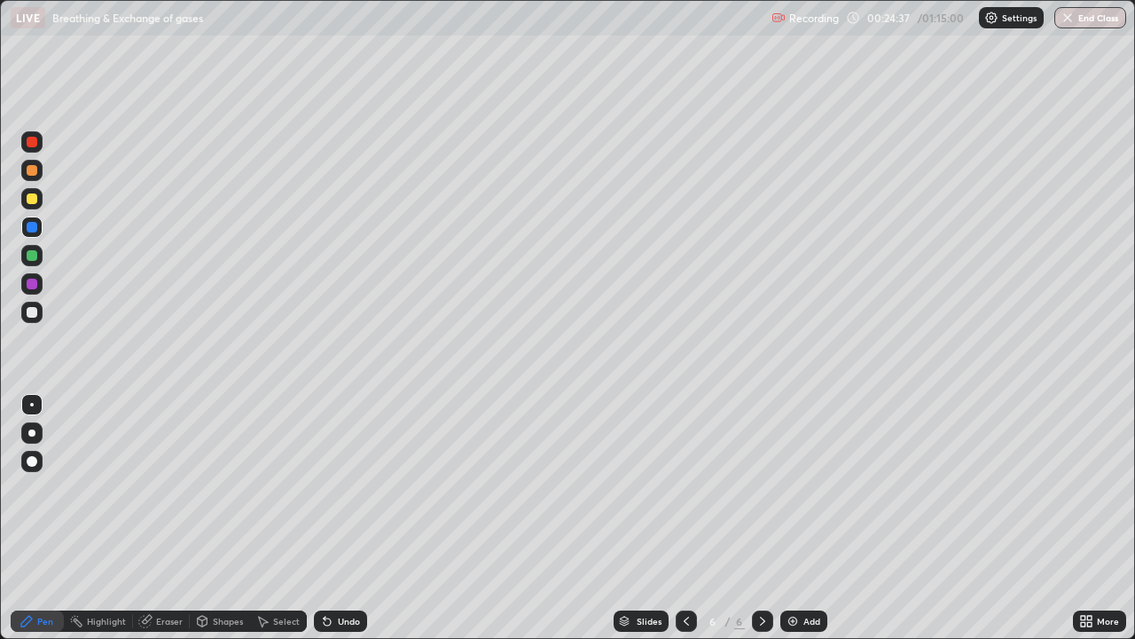
click at [684, 518] on icon at bounding box center [686, 620] width 5 height 9
click at [683, 518] on icon at bounding box center [686, 621] width 14 height 14
click at [761, 518] on icon at bounding box center [763, 621] width 14 height 14
click at [180, 518] on div "Eraser" at bounding box center [169, 620] width 27 height 9
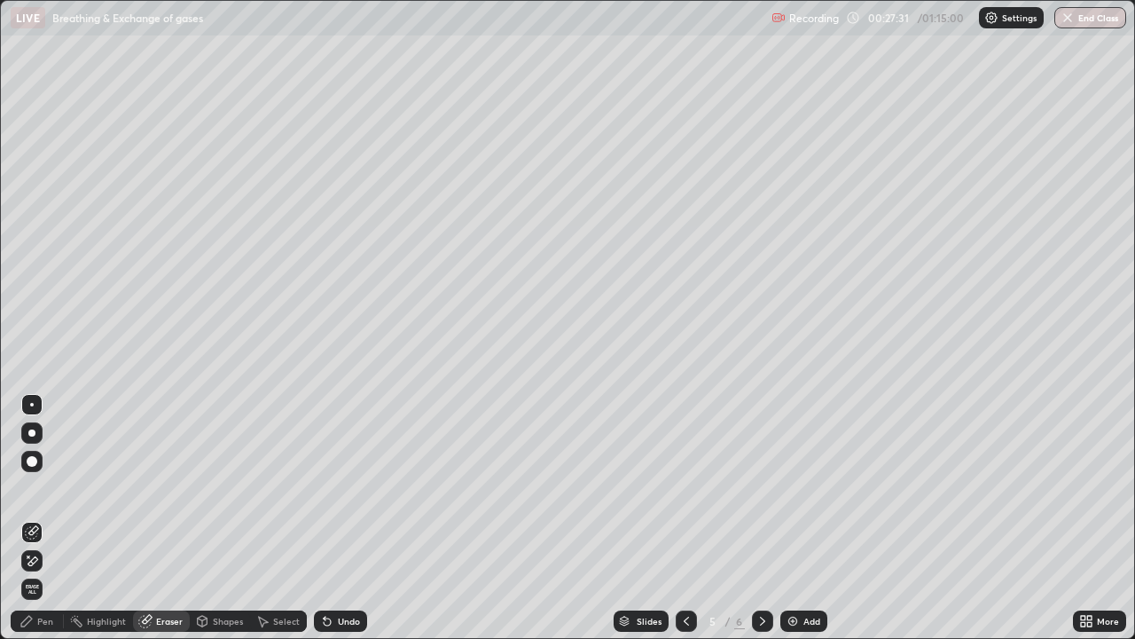
click at [52, 518] on div "Pen" at bounding box center [45, 620] width 16 height 9
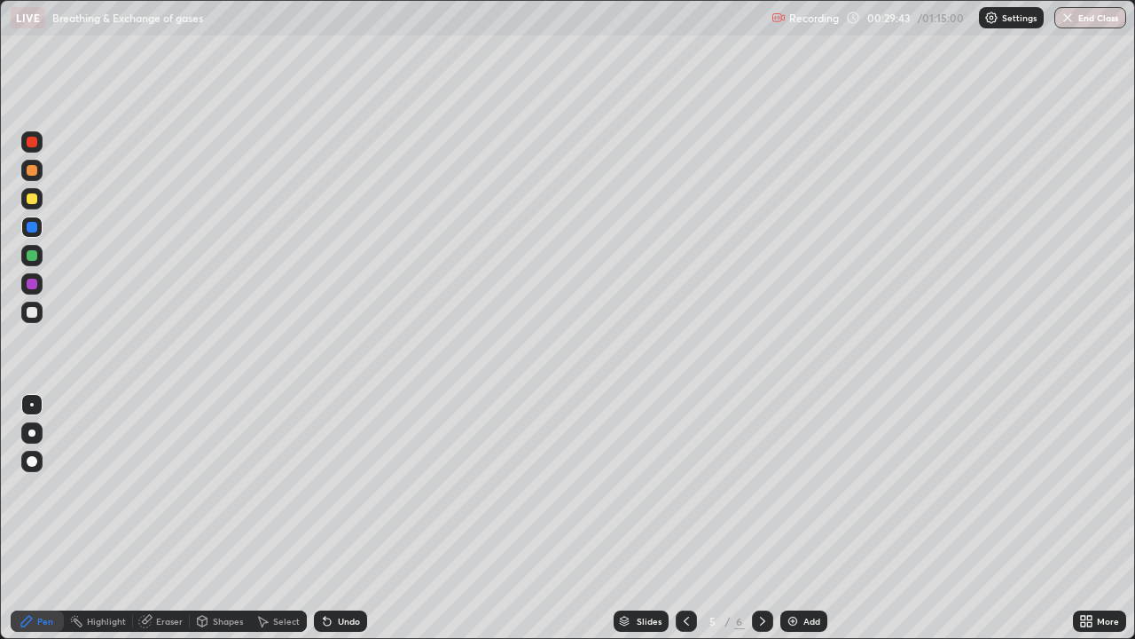
click at [763, 518] on icon at bounding box center [763, 621] width 14 height 14
click at [815, 518] on div "Add" at bounding box center [812, 620] width 17 height 9
click at [38, 175] on div at bounding box center [31, 170] width 21 height 21
click at [32, 433] on div at bounding box center [31, 432] width 7 height 7
click at [41, 233] on div at bounding box center [31, 226] width 21 height 21
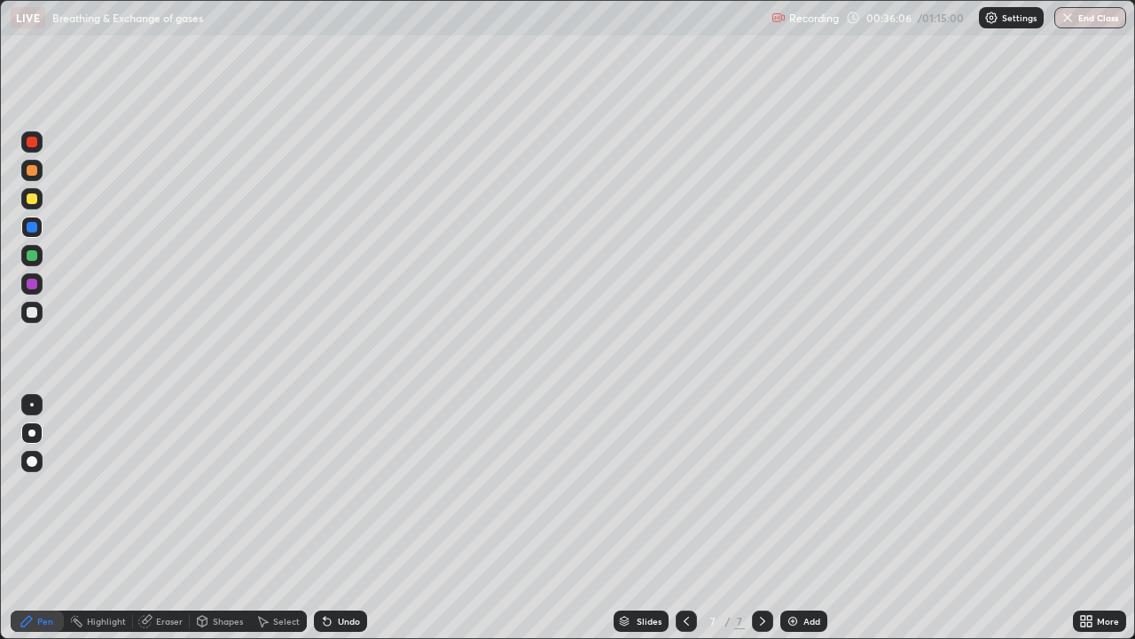
click at [349, 518] on div "Undo" at bounding box center [340, 620] width 53 height 21
click at [348, 518] on div "Undo" at bounding box center [340, 620] width 53 height 21
click at [32, 313] on div at bounding box center [32, 312] width 11 height 11
click at [32, 200] on div at bounding box center [32, 198] width 11 height 11
click at [33, 312] on div at bounding box center [32, 312] width 11 height 11
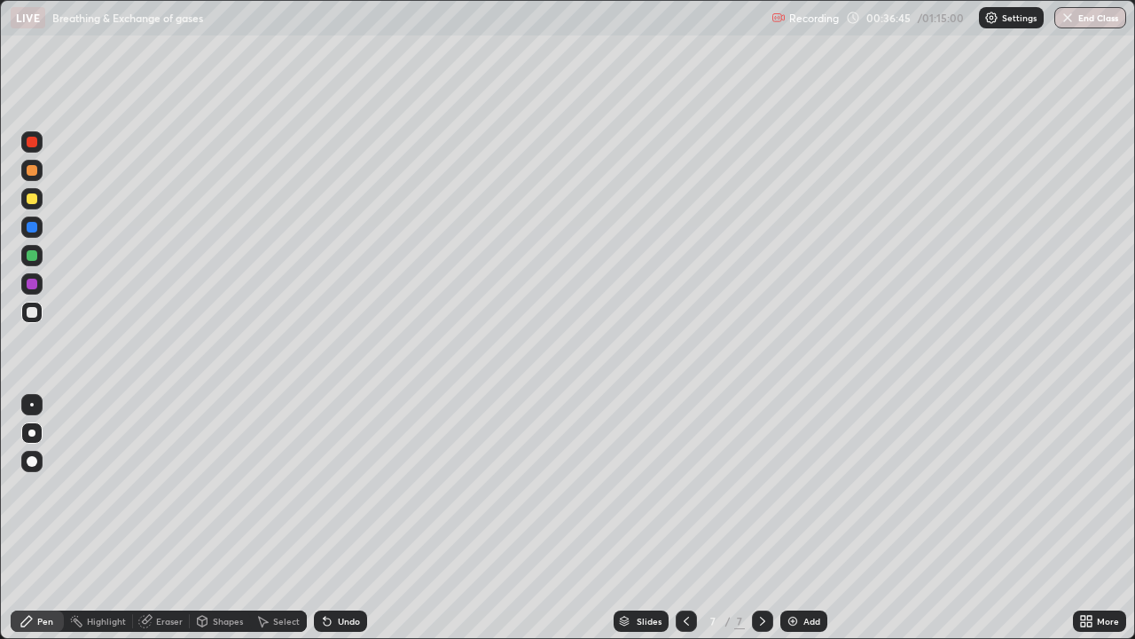
click at [36, 313] on div at bounding box center [32, 312] width 11 height 11
click at [35, 259] on div at bounding box center [32, 255] width 11 height 11
click at [33, 170] on div at bounding box center [32, 170] width 11 height 11
click at [38, 312] on div at bounding box center [31, 312] width 21 height 21
click at [361, 518] on div "Undo" at bounding box center [340, 620] width 53 height 21
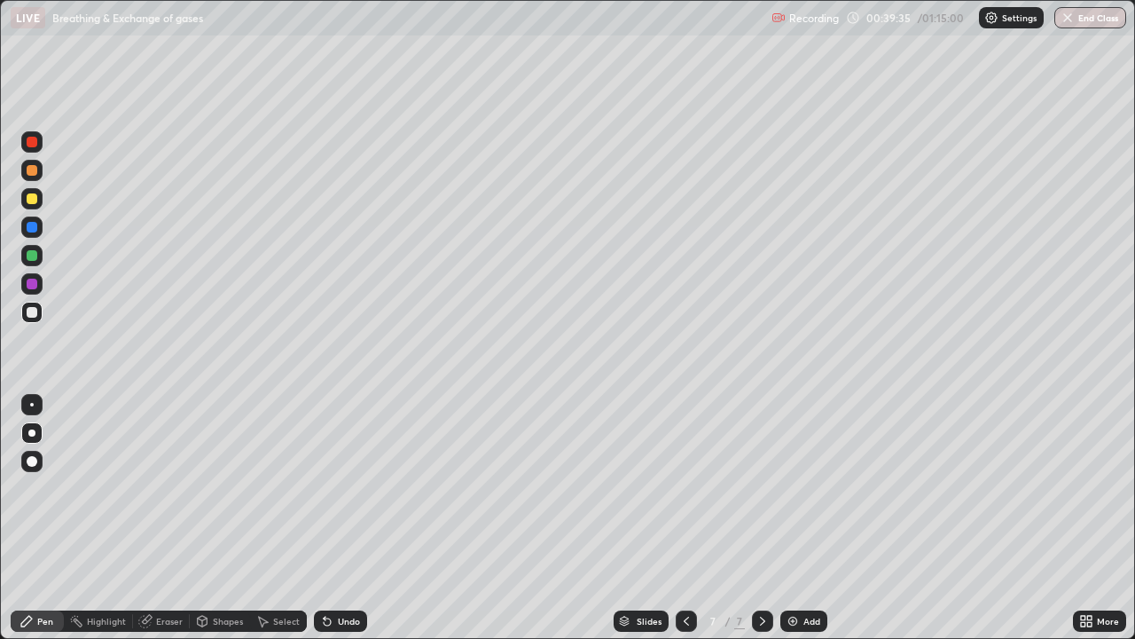
click at [174, 518] on div "Eraser" at bounding box center [169, 620] width 27 height 9
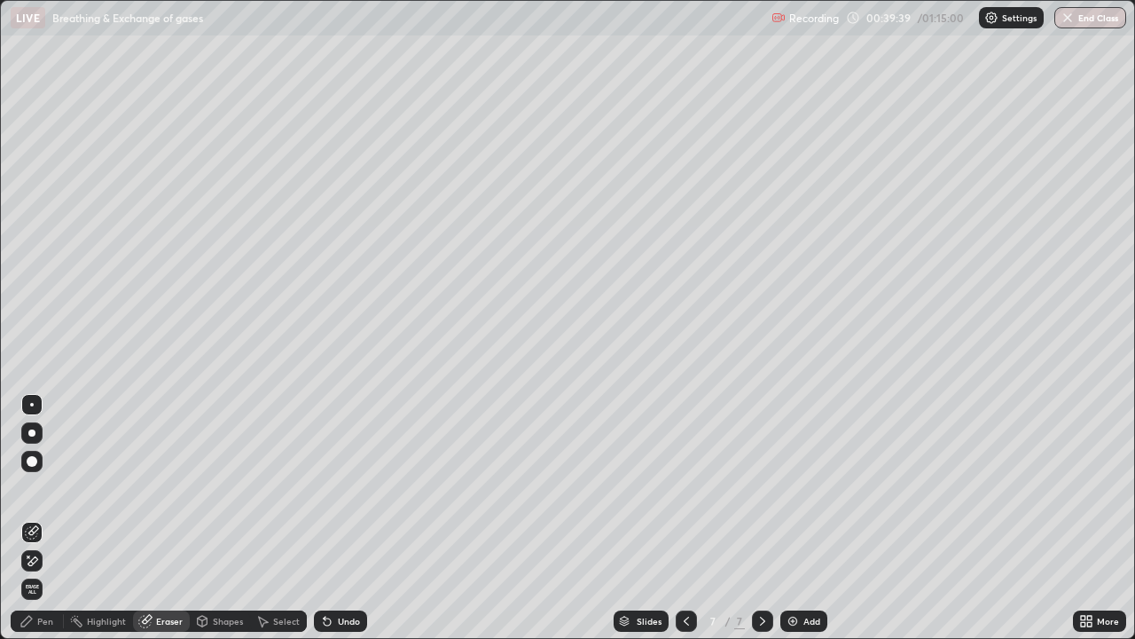
click at [49, 518] on div "Pen" at bounding box center [45, 620] width 16 height 9
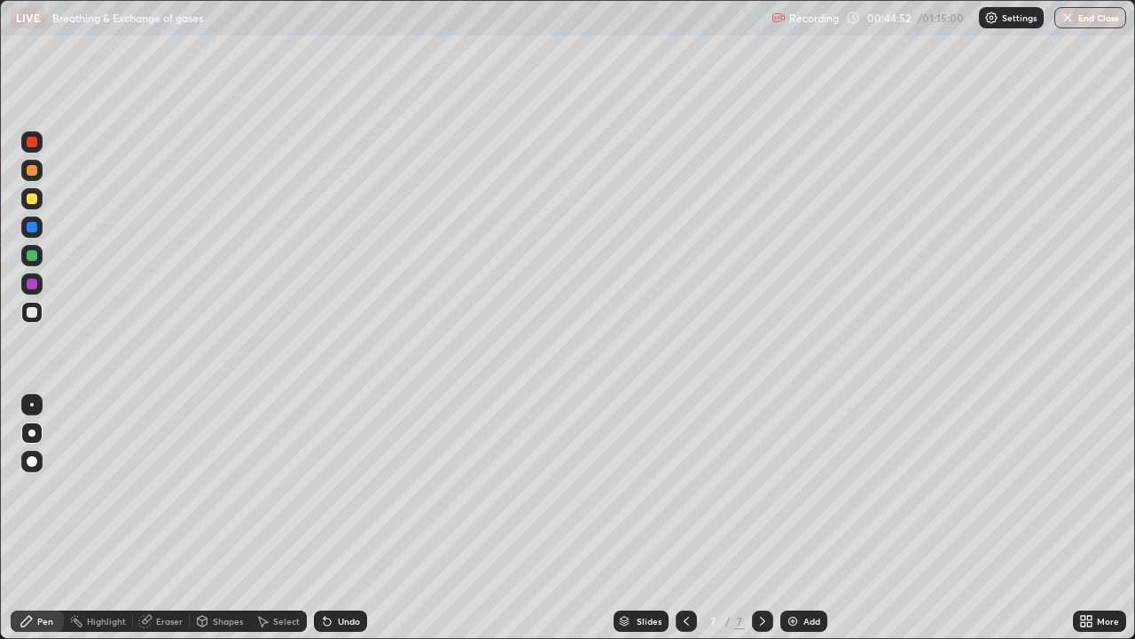
click at [804, 518] on div "Add" at bounding box center [812, 620] width 17 height 9
click at [36, 172] on div at bounding box center [32, 170] width 11 height 11
click at [34, 202] on div at bounding box center [32, 198] width 11 height 11
click at [33, 229] on div at bounding box center [32, 227] width 11 height 11
click at [340, 518] on div "Undo" at bounding box center [349, 620] width 22 height 9
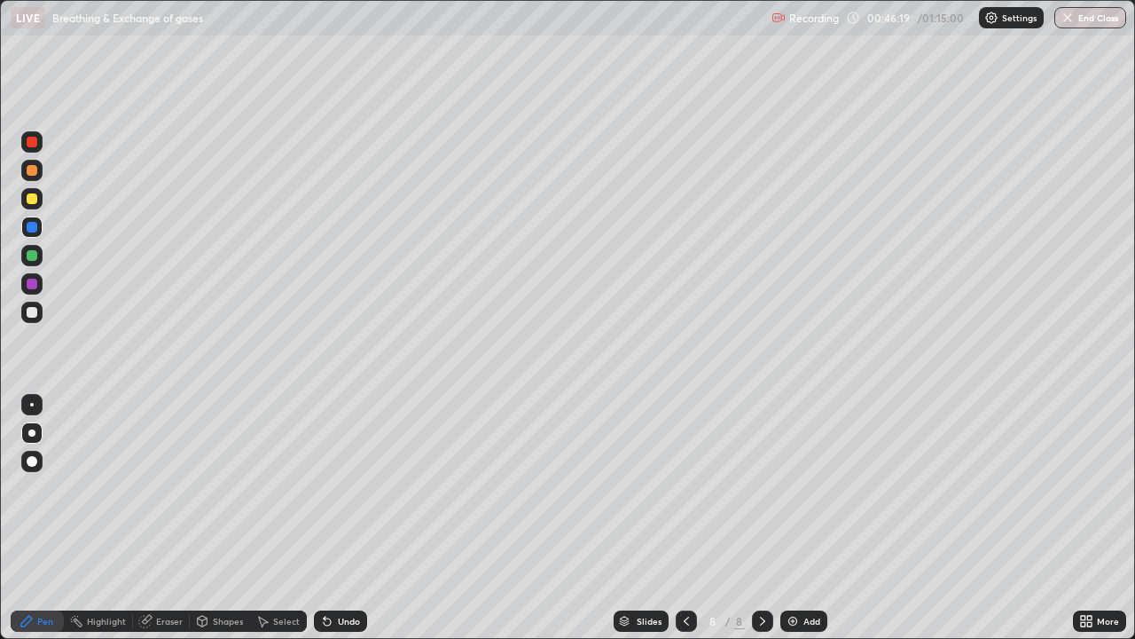
click at [33, 255] on div at bounding box center [32, 255] width 11 height 11
click at [36, 203] on div at bounding box center [31, 198] width 21 height 21
click at [35, 144] on div at bounding box center [32, 142] width 11 height 11
click at [809, 518] on div "Add" at bounding box center [812, 620] width 17 height 9
click at [33, 199] on div at bounding box center [32, 198] width 11 height 11
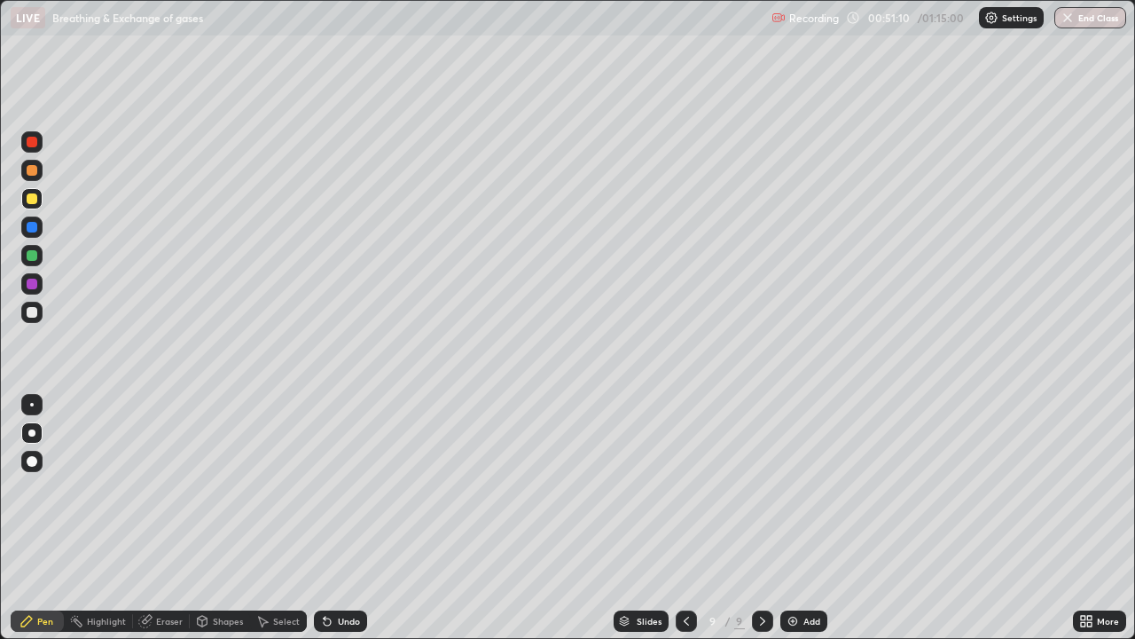
click at [341, 518] on div "Undo" at bounding box center [349, 620] width 22 height 9
click at [344, 518] on div "Undo" at bounding box center [349, 620] width 22 height 9
click at [39, 145] on div at bounding box center [31, 141] width 21 height 21
click at [34, 250] on div at bounding box center [32, 255] width 11 height 11
click at [348, 518] on div "Undo" at bounding box center [349, 620] width 22 height 9
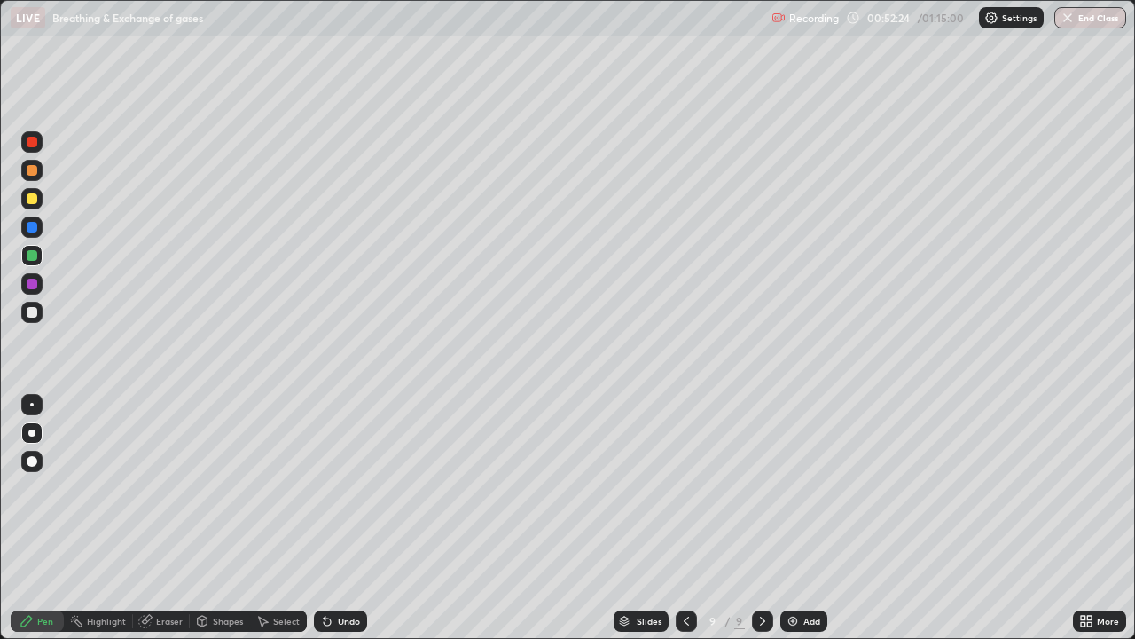
click at [31, 312] on div at bounding box center [32, 312] width 11 height 11
click at [34, 258] on div at bounding box center [32, 255] width 11 height 11
click at [168, 518] on div "Eraser" at bounding box center [169, 620] width 27 height 9
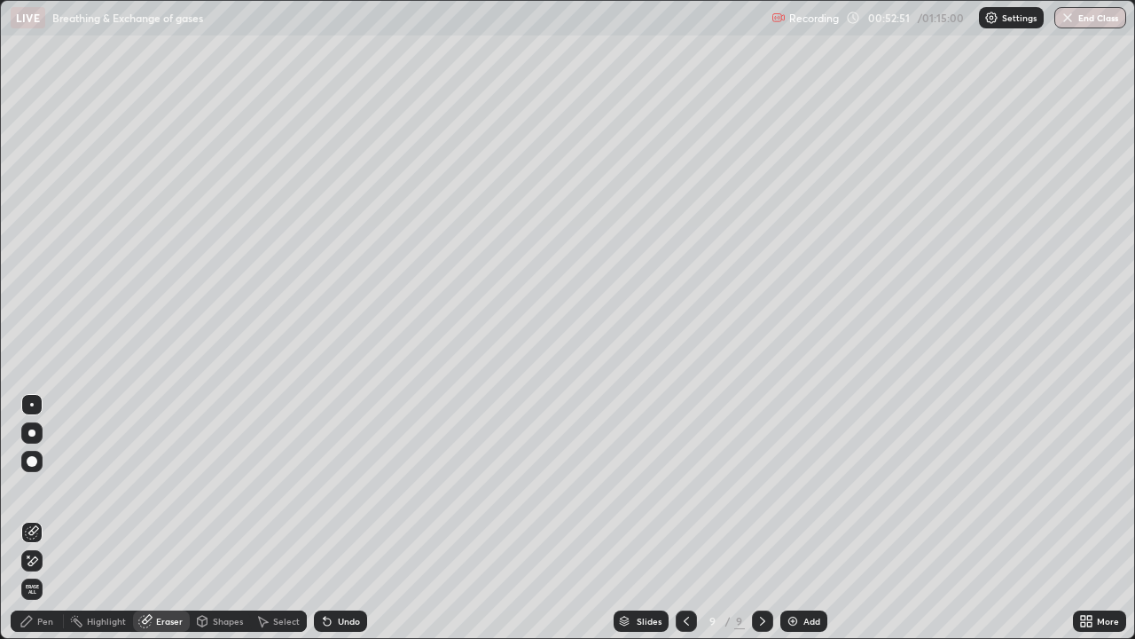
click at [50, 518] on div "Pen" at bounding box center [45, 620] width 16 height 9
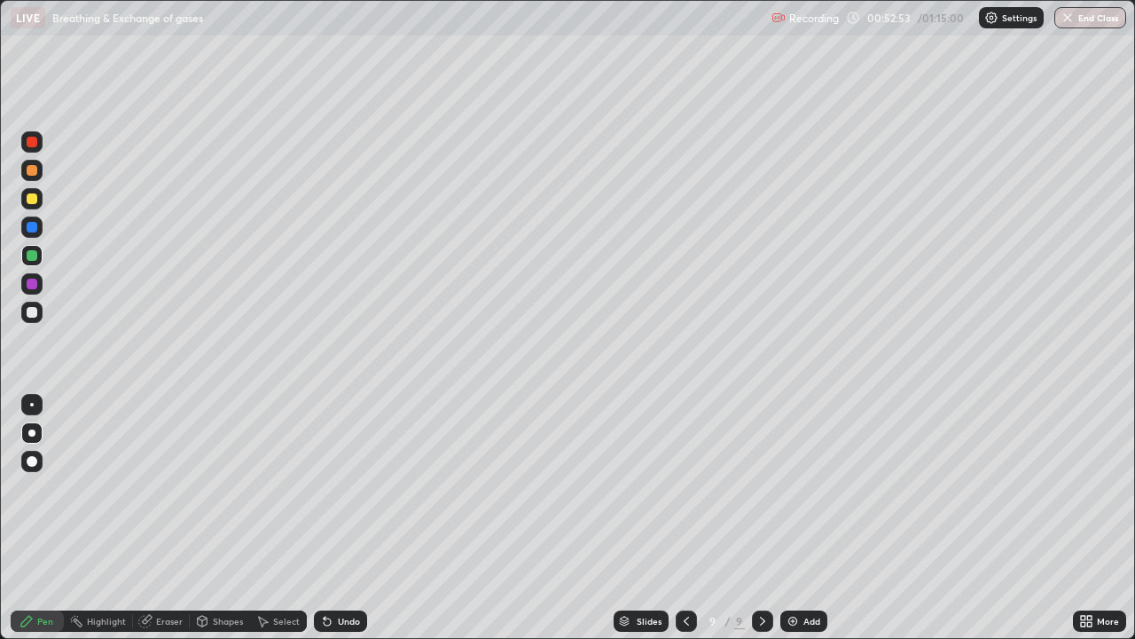
click at [35, 195] on div at bounding box center [32, 198] width 11 height 11
click at [360, 518] on div "Undo" at bounding box center [340, 620] width 53 height 21
click at [362, 518] on div "Undo" at bounding box center [340, 620] width 53 height 21
click at [365, 518] on div "Undo" at bounding box center [337, 620] width 60 height 35
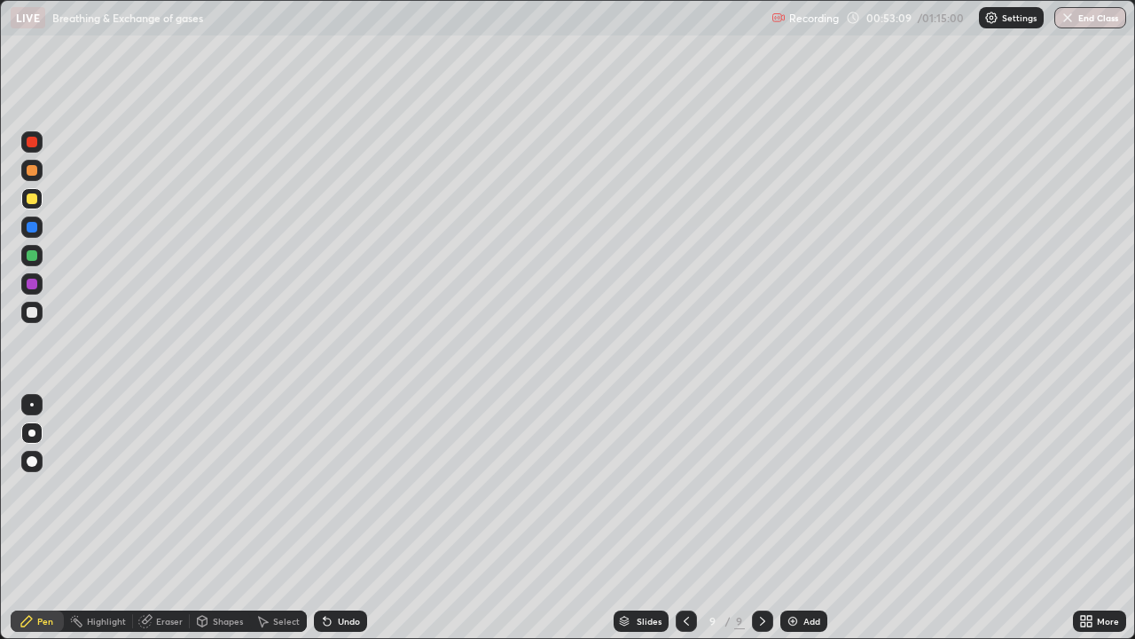
click at [376, 518] on div "Slides 9 / 9 Add" at bounding box center [720, 620] width 706 height 35
click at [354, 518] on div "Undo" at bounding box center [340, 620] width 53 height 21
click at [156, 518] on div "Eraser" at bounding box center [169, 620] width 27 height 9
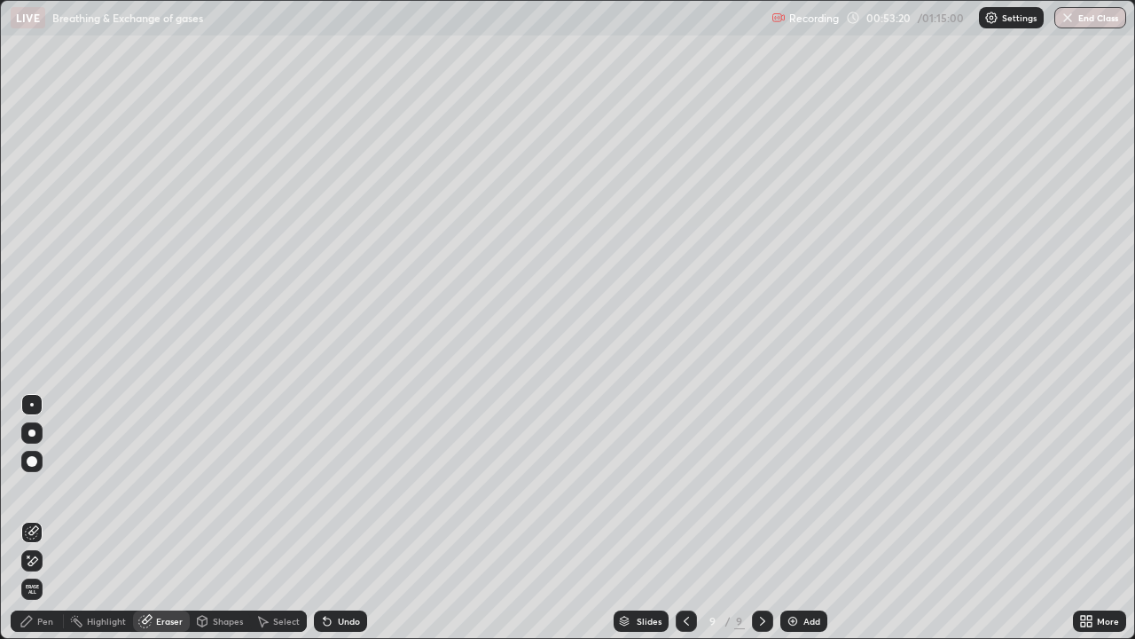
click at [42, 518] on div "Pen" at bounding box center [45, 620] width 16 height 9
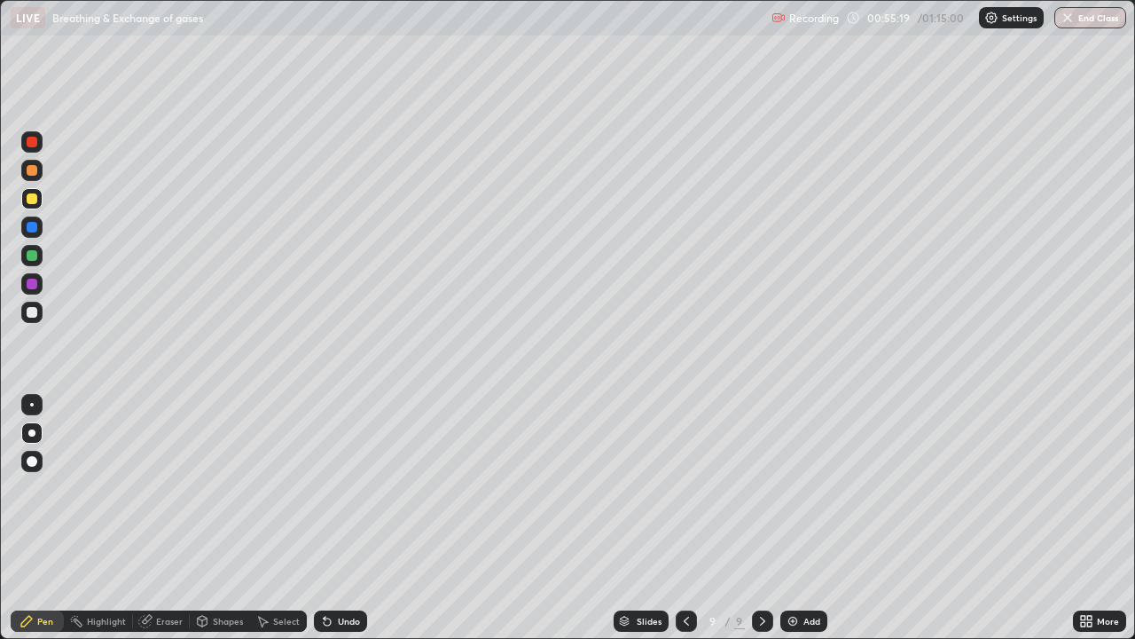
click at [360, 518] on div "Undo" at bounding box center [340, 620] width 53 height 21
click at [353, 518] on div "Undo" at bounding box center [349, 620] width 22 height 9
click at [32, 314] on div at bounding box center [32, 312] width 11 height 11
click at [789, 518] on img at bounding box center [793, 621] width 14 height 14
click at [41, 173] on div at bounding box center [31, 170] width 21 height 21
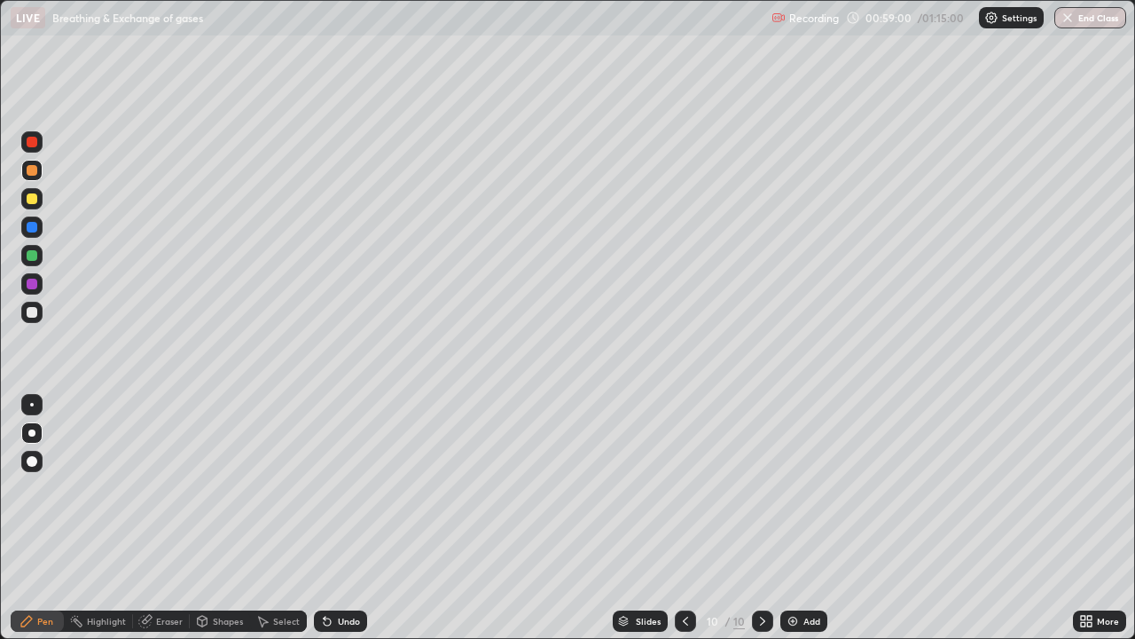
click at [38, 258] on div at bounding box center [31, 255] width 21 height 21
click at [687, 518] on icon at bounding box center [686, 621] width 14 height 14
click at [165, 518] on div "Eraser" at bounding box center [169, 620] width 27 height 9
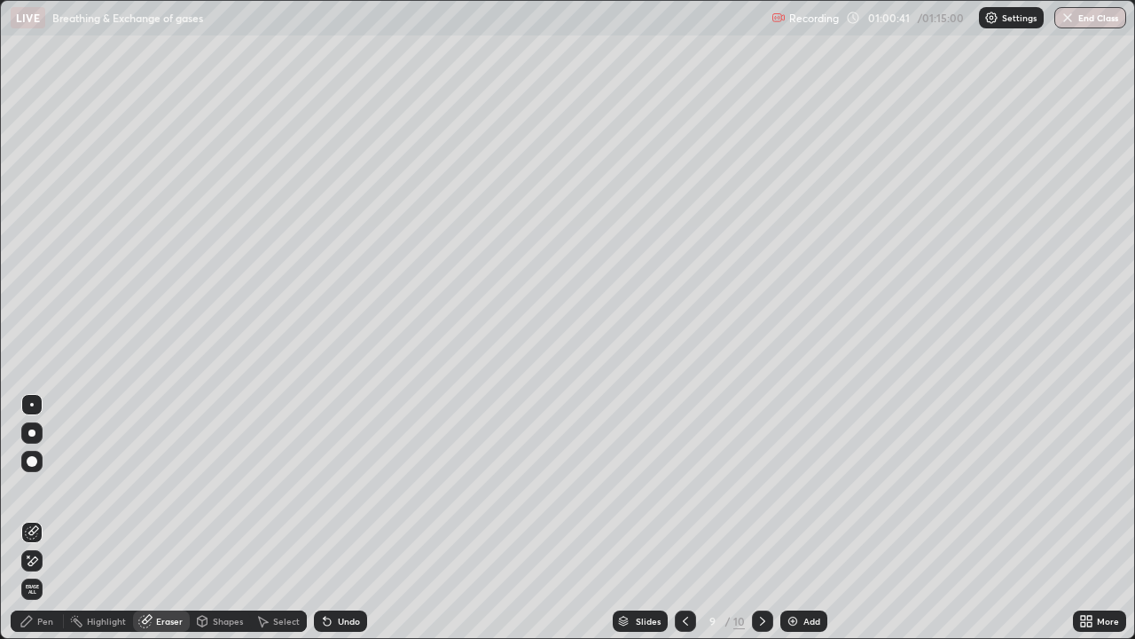
click at [38, 518] on div "Pen" at bounding box center [45, 620] width 16 height 9
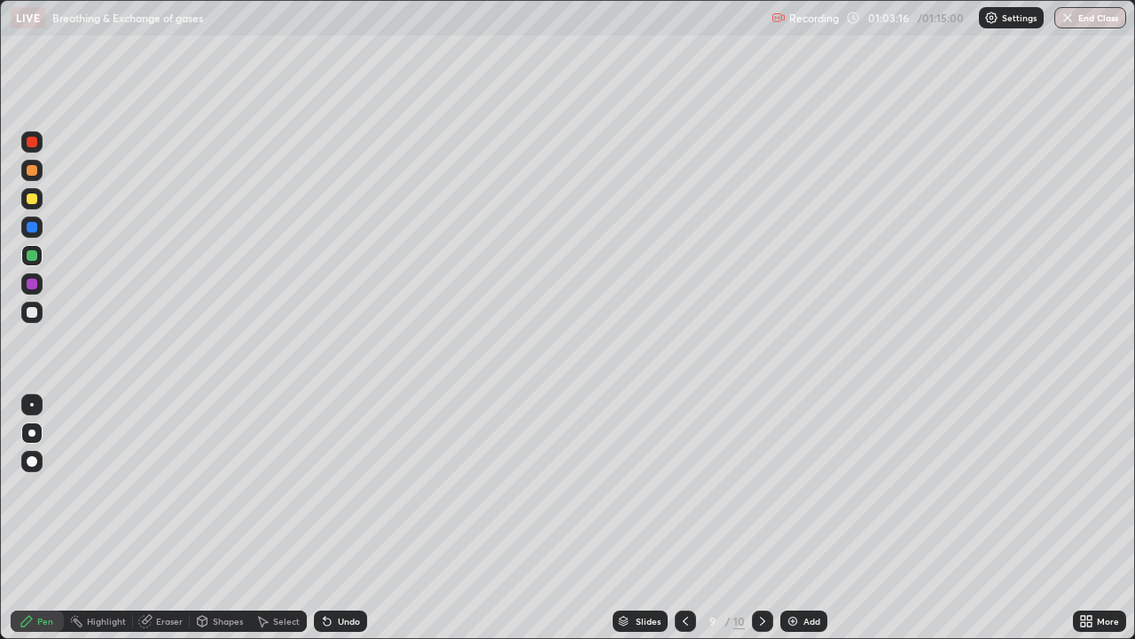
click at [768, 518] on div at bounding box center [762, 620] width 21 height 21
click at [164, 518] on div "Eraser" at bounding box center [169, 620] width 27 height 9
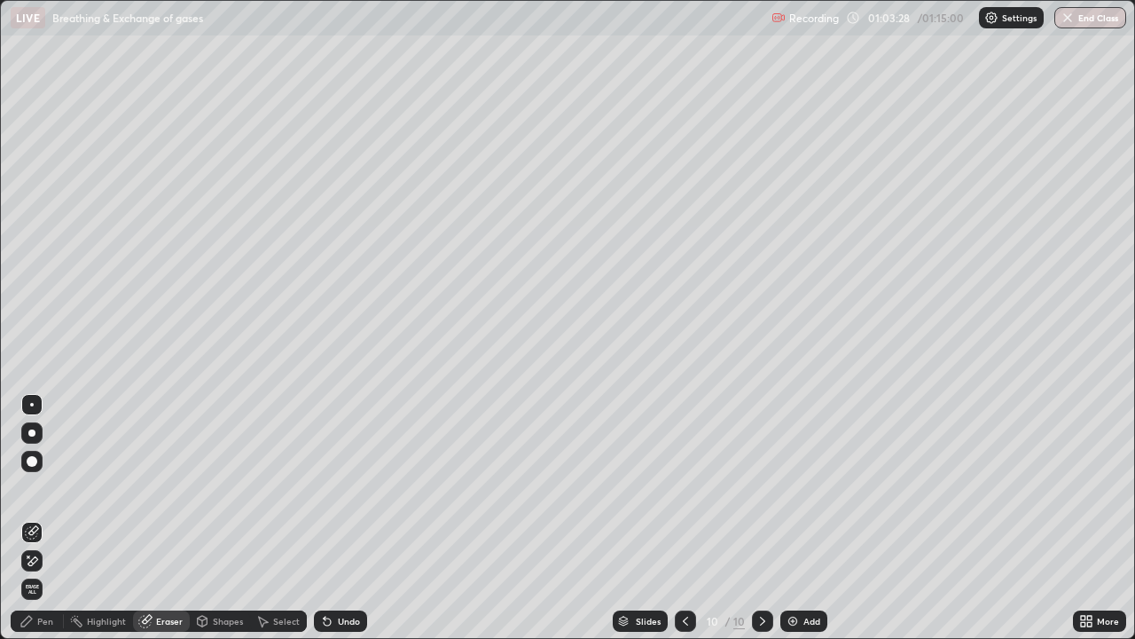
click at [51, 518] on div "Pen" at bounding box center [45, 620] width 16 height 9
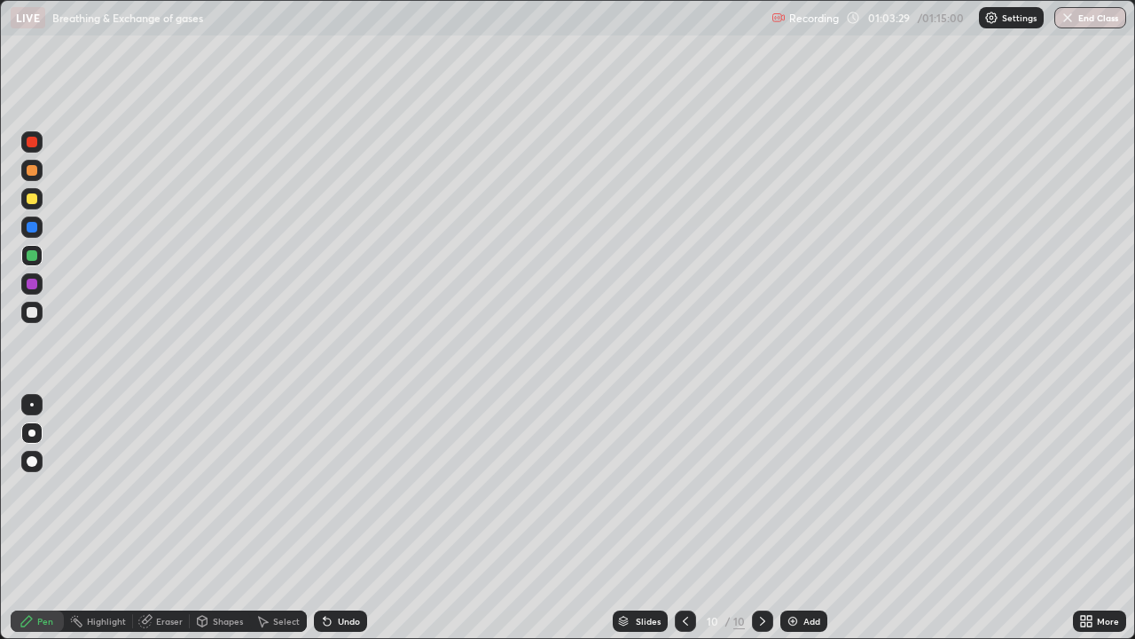
click at [35, 257] on div at bounding box center [32, 255] width 11 height 11
click at [804, 518] on div "Add" at bounding box center [812, 620] width 17 height 9
click at [38, 141] on div at bounding box center [31, 141] width 21 height 21
click at [338, 518] on div "Undo" at bounding box center [349, 620] width 22 height 9
click at [33, 199] on div at bounding box center [32, 198] width 11 height 11
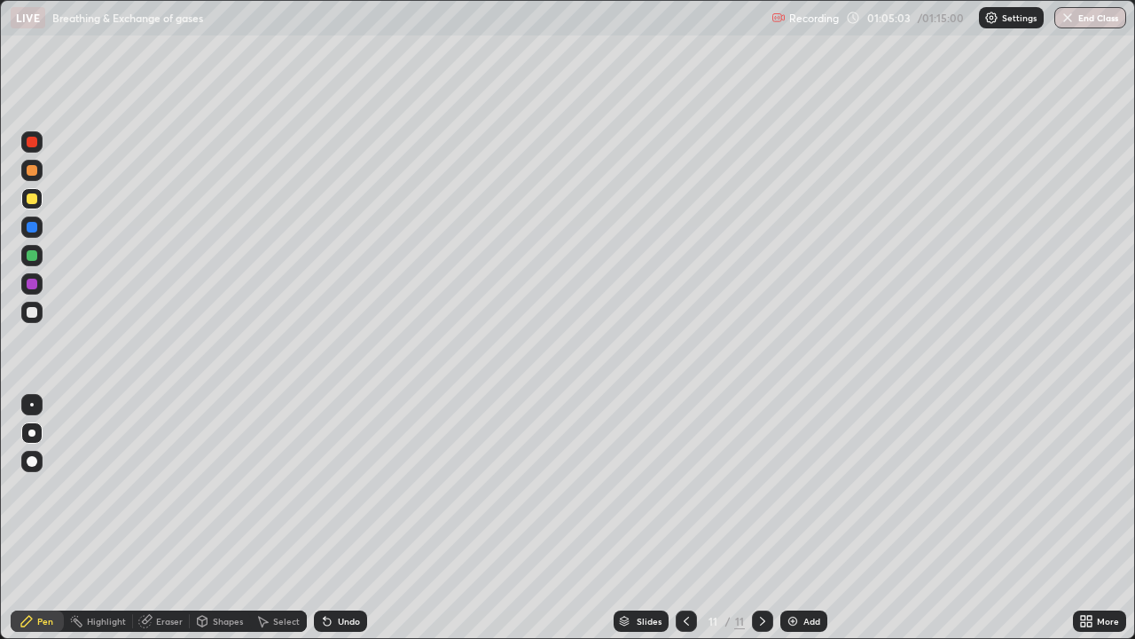
click at [35, 145] on div at bounding box center [32, 142] width 11 height 11
click at [35, 174] on div at bounding box center [32, 170] width 11 height 11
click at [338, 518] on div "Undo" at bounding box center [349, 620] width 22 height 9
click at [35, 202] on div at bounding box center [32, 198] width 11 height 11
click at [334, 518] on div "Undo" at bounding box center [340, 620] width 53 height 21
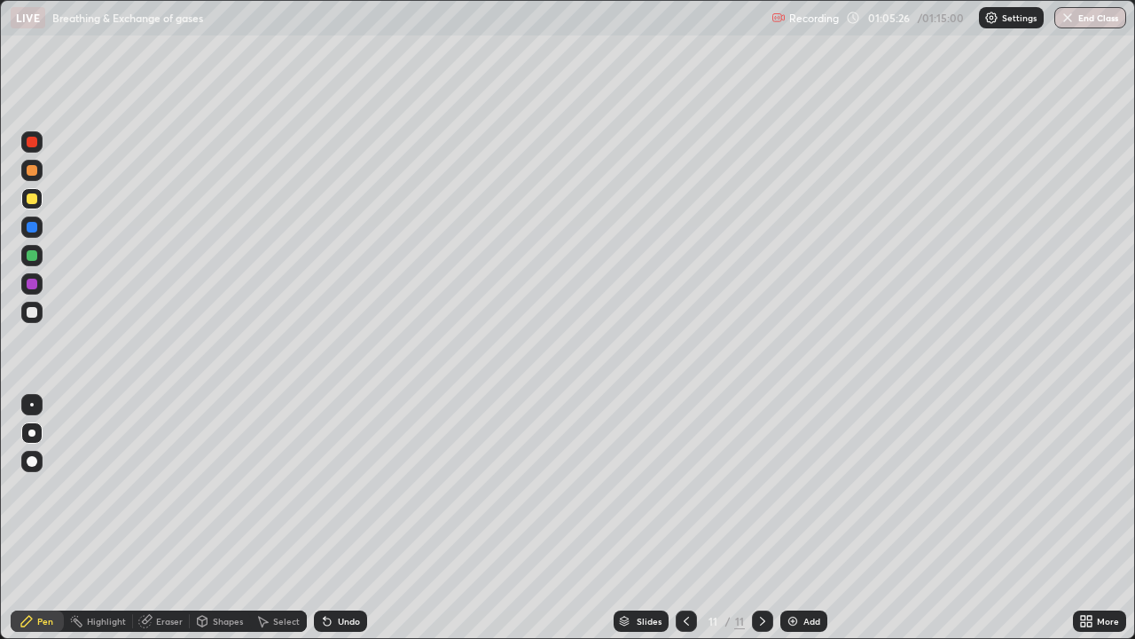
click at [341, 518] on div "Undo" at bounding box center [349, 620] width 22 height 9
click at [35, 308] on div at bounding box center [32, 312] width 11 height 11
click at [32, 228] on div at bounding box center [32, 227] width 11 height 11
click at [35, 202] on div at bounding box center [32, 198] width 11 height 11
click at [33, 312] on div at bounding box center [32, 312] width 11 height 11
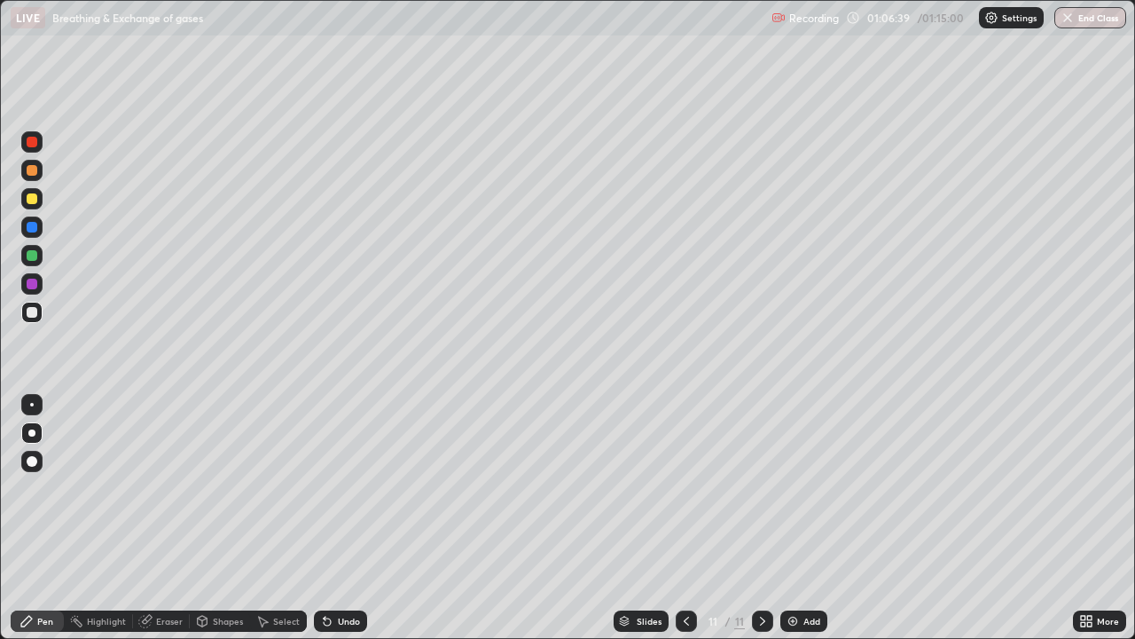
click at [33, 227] on div at bounding box center [32, 227] width 11 height 11
click at [36, 206] on div at bounding box center [31, 198] width 21 height 21
click at [685, 518] on icon at bounding box center [686, 621] width 14 height 14
click at [685, 518] on icon at bounding box center [686, 620] width 5 height 9
click at [685, 518] on icon at bounding box center [686, 621] width 14 height 14
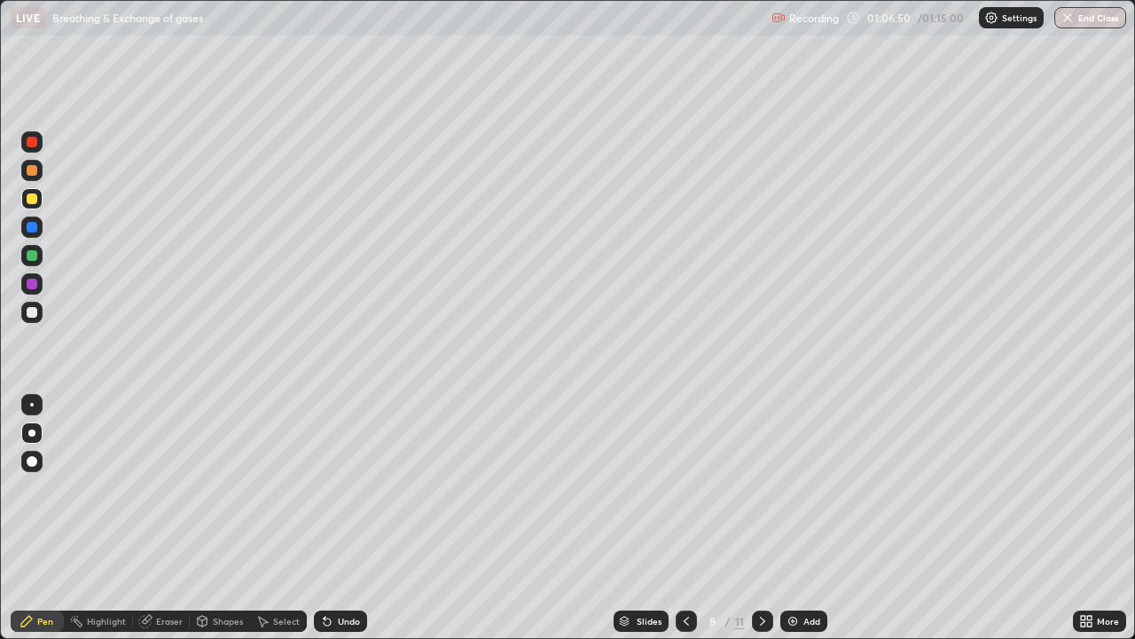
click at [686, 518] on icon at bounding box center [686, 621] width 14 height 14
click at [684, 518] on icon at bounding box center [686, 620] width 5 height 9
click at [753, 518] on div at bounding box center [762, 620] width 21 height 21
click at [761, 518] on icon at bounding box center [762, 620] width 5 height 9
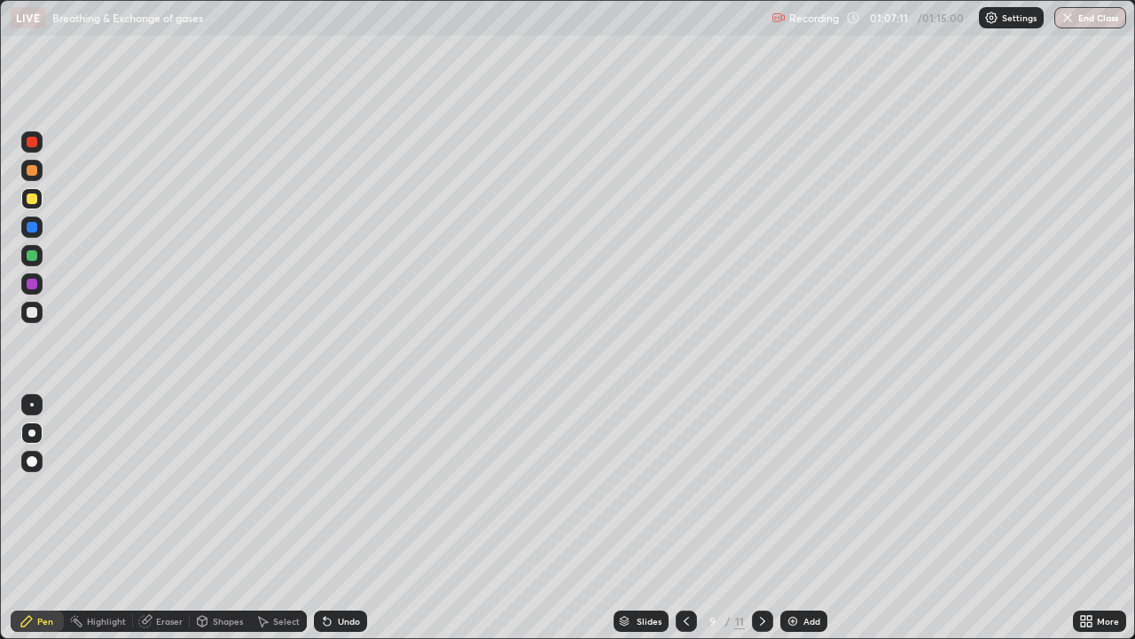
click at [762, 518] on icon at bounding box center [763, 621] width 14 height 14
click at [758, 518] on icon at bounding box center [763, 621] width 14 height 14
click at [34, 312] on div at bounding box center [32, 312] width 11 height 11
click at [32, 228] on div at bounding box center [32, 227] width 11 height 11
click at [344, 518] on div "Undo" at bounding box center [349, 620] width 22 height 9
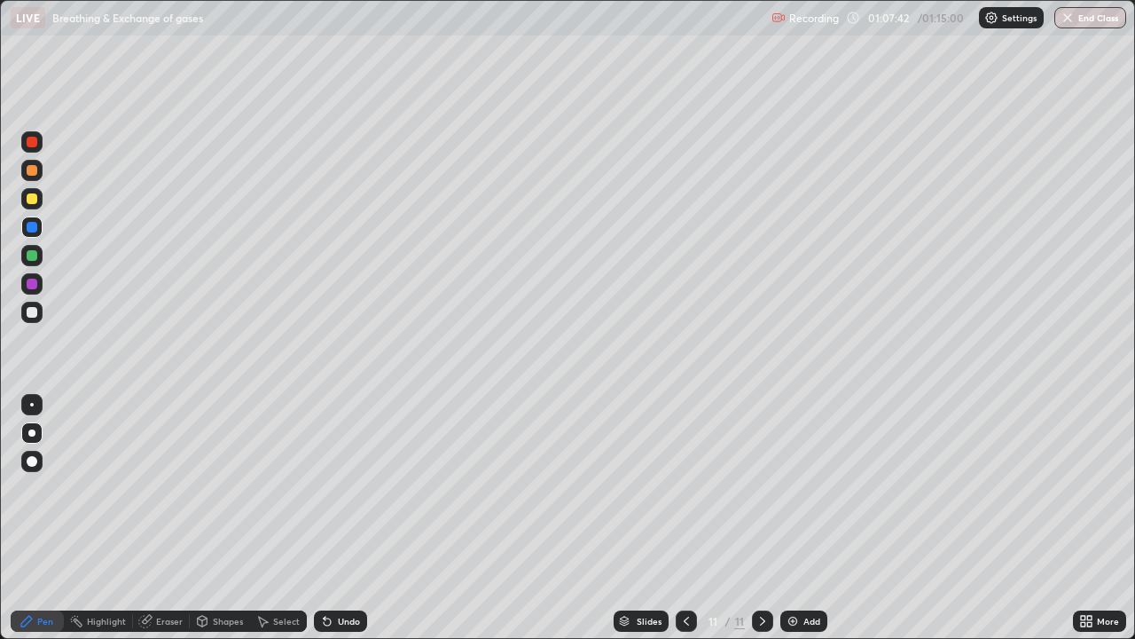
click at [349, 518] on div "Undo" at bounding box center [349, 620] width 22 height 9
click at [30, 316] on div at bounding box center [32, 312] width 11 height 11
click at [360, 518] on div "Undo" at bounding box center [340, 620] width 53 height 21
click at [358, 518] on div "Undo" at bounding box center [340, 620] width 53 height 21
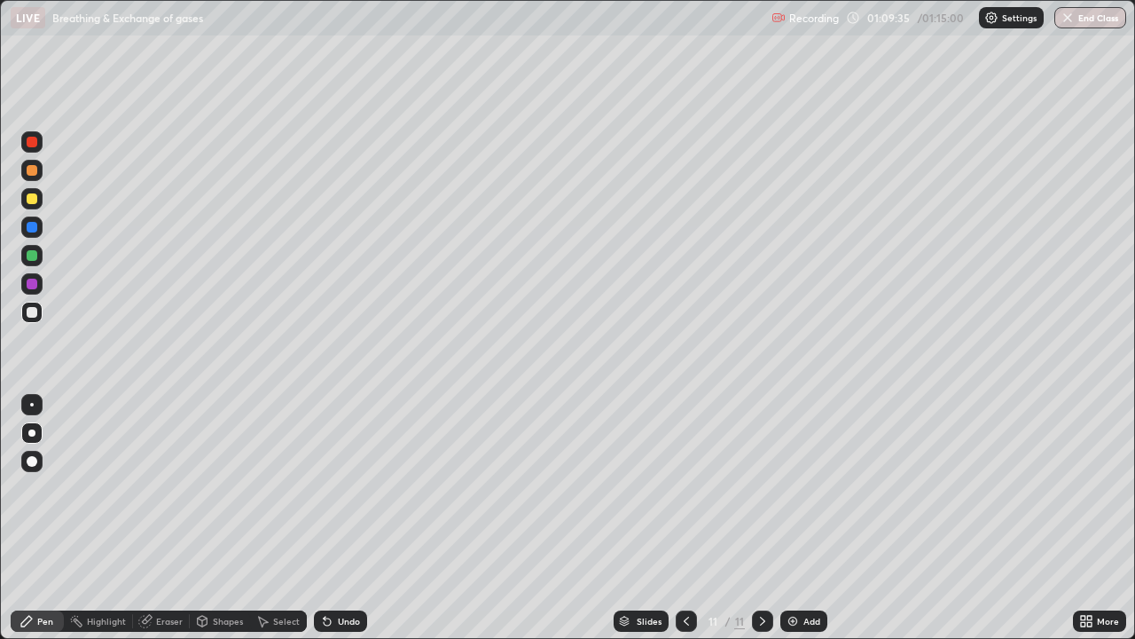
click at [358, 518] on div "Undo" at bounding box center [340, 620] width 53 height 21
click at [360, 518] on div "Undo" at bounding box center [340, 620] width 53 height 21
click at [359, 518] on div "Undo" at bounding box center [340, 620] width 53 height 21
click at [32, 228] on div at bounding box center [32, 227] width 11 height 11
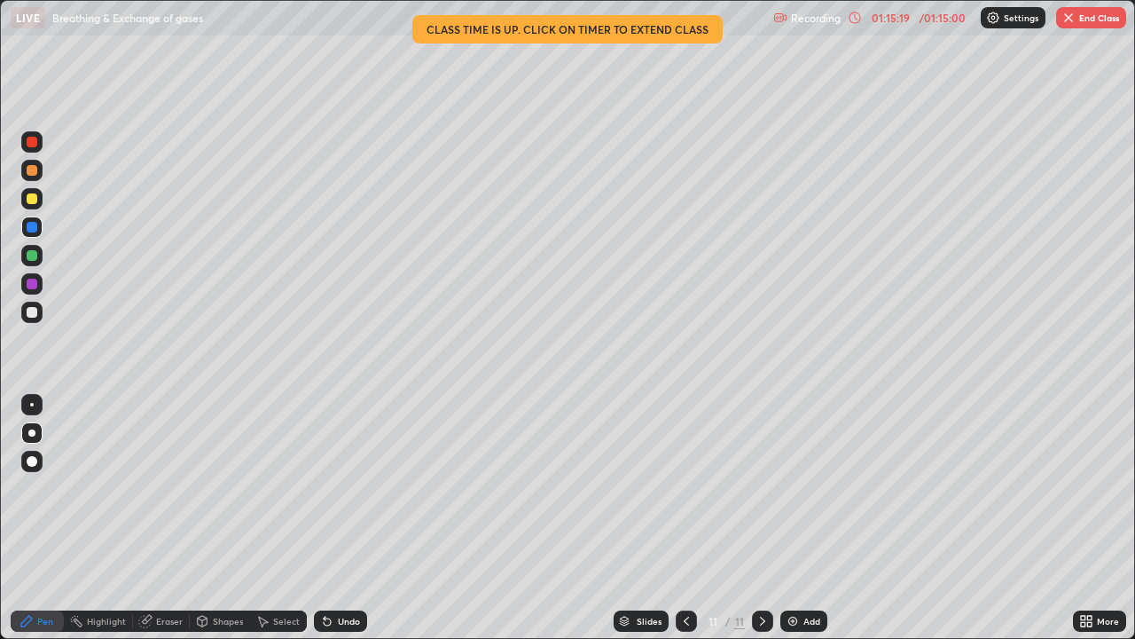
click at [1102, 25] on button "End Class" at bounding box center [1091, 17] width 70 height 21
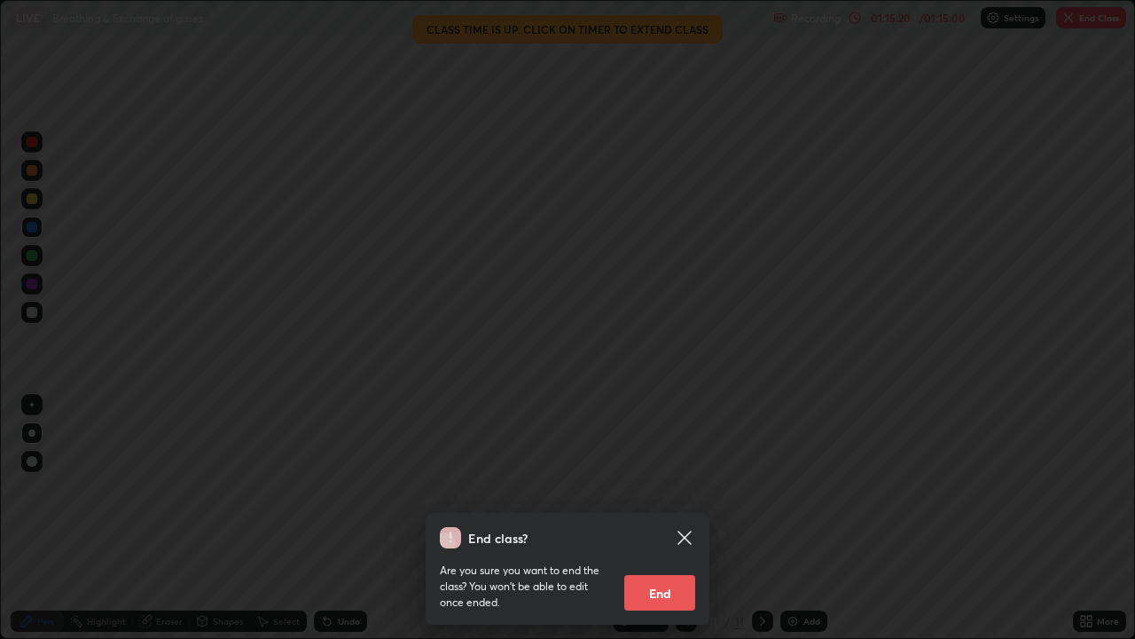
click at [675, 518] on button "End" at bounding box center [659, 592] width 71 height 35
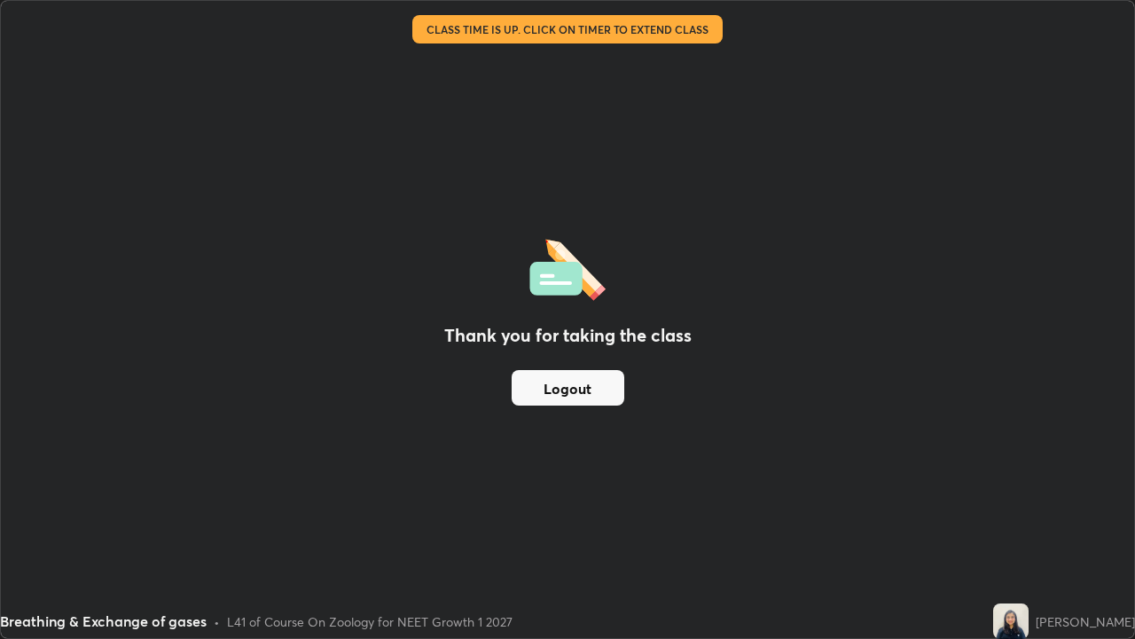
click at [585, 389] on button "Logout" at bounding box center [568, 387] width 113 height 35
